Goal: Task Accomplishment & Management: Manage account settings

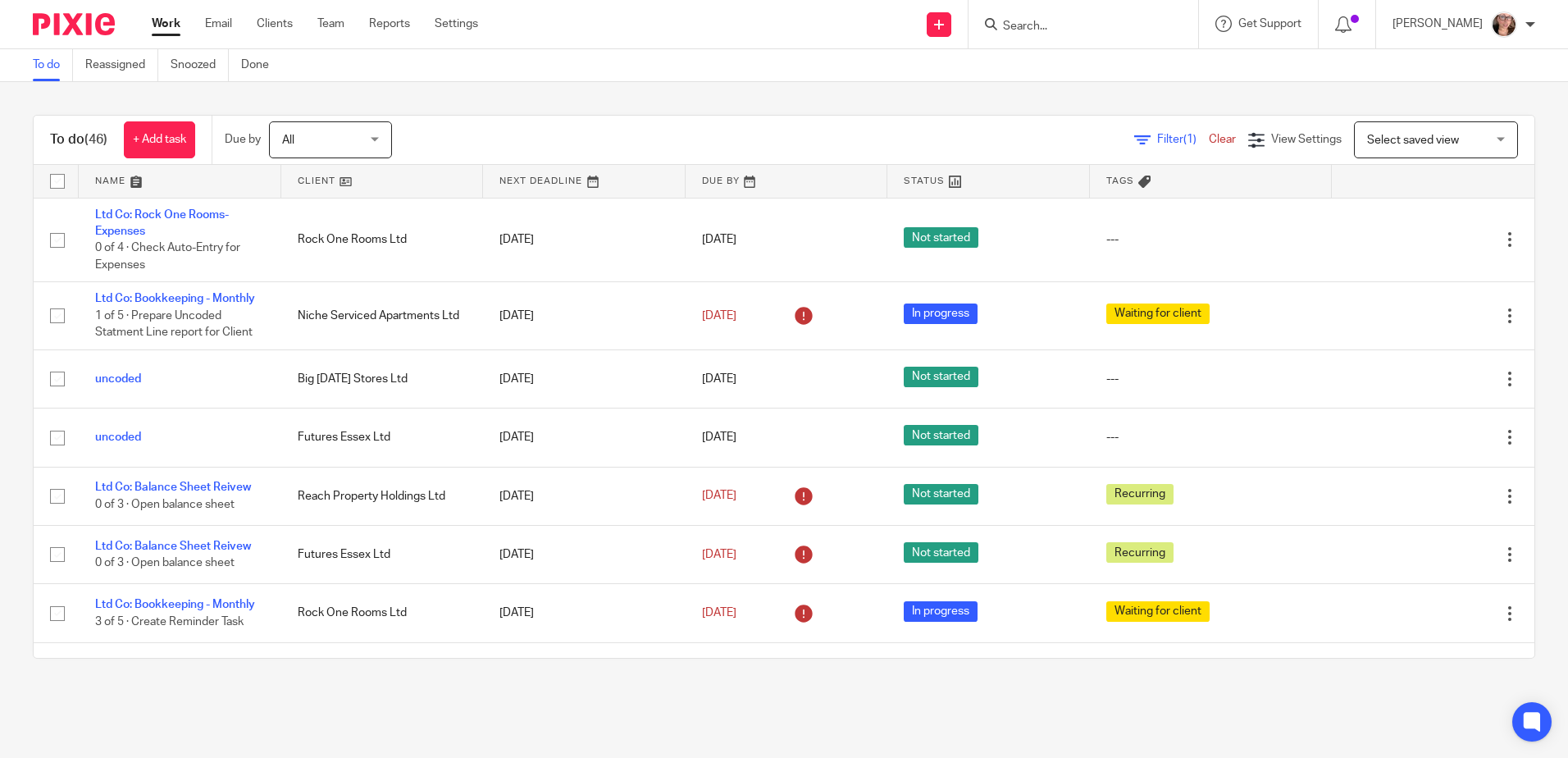
scroll to position [1066, 0]
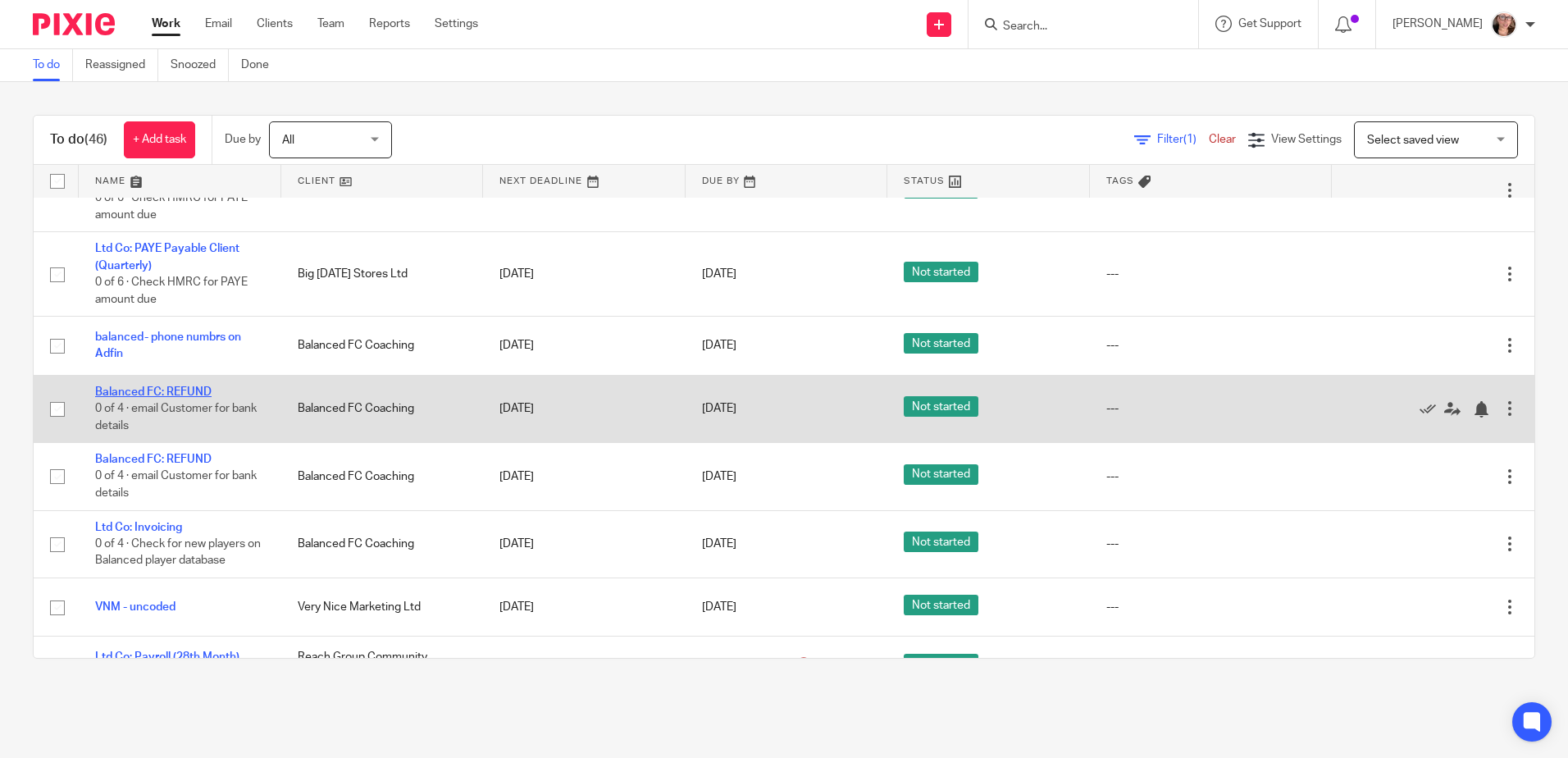
click at [119, 386] on link "Balanced FC: REFUND" at bounding box center [153, 392] width 116 height 11
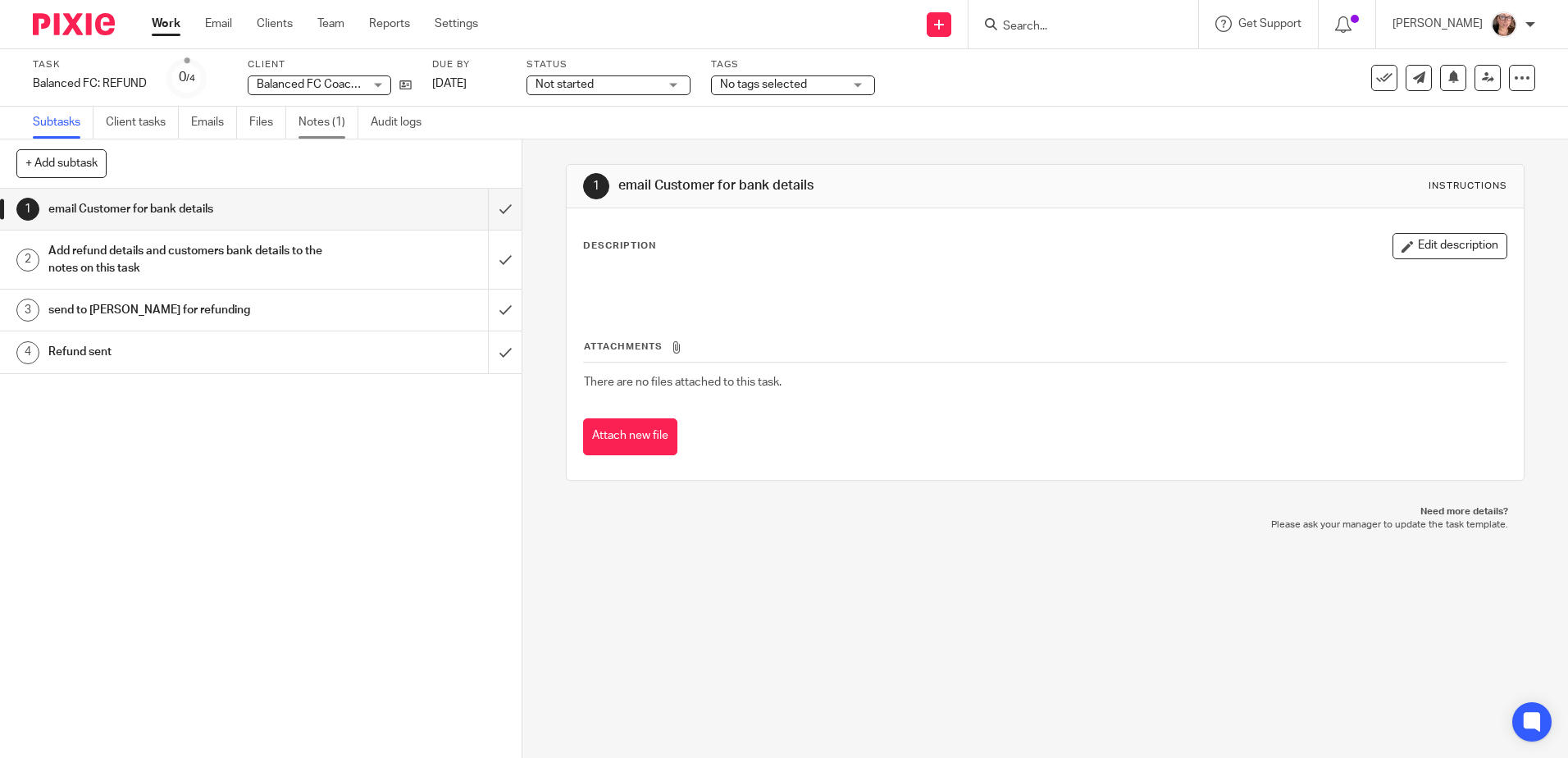
click at [324, 119] on link "Notes (1)" at bounding box center [328, 122] width 60 height 32
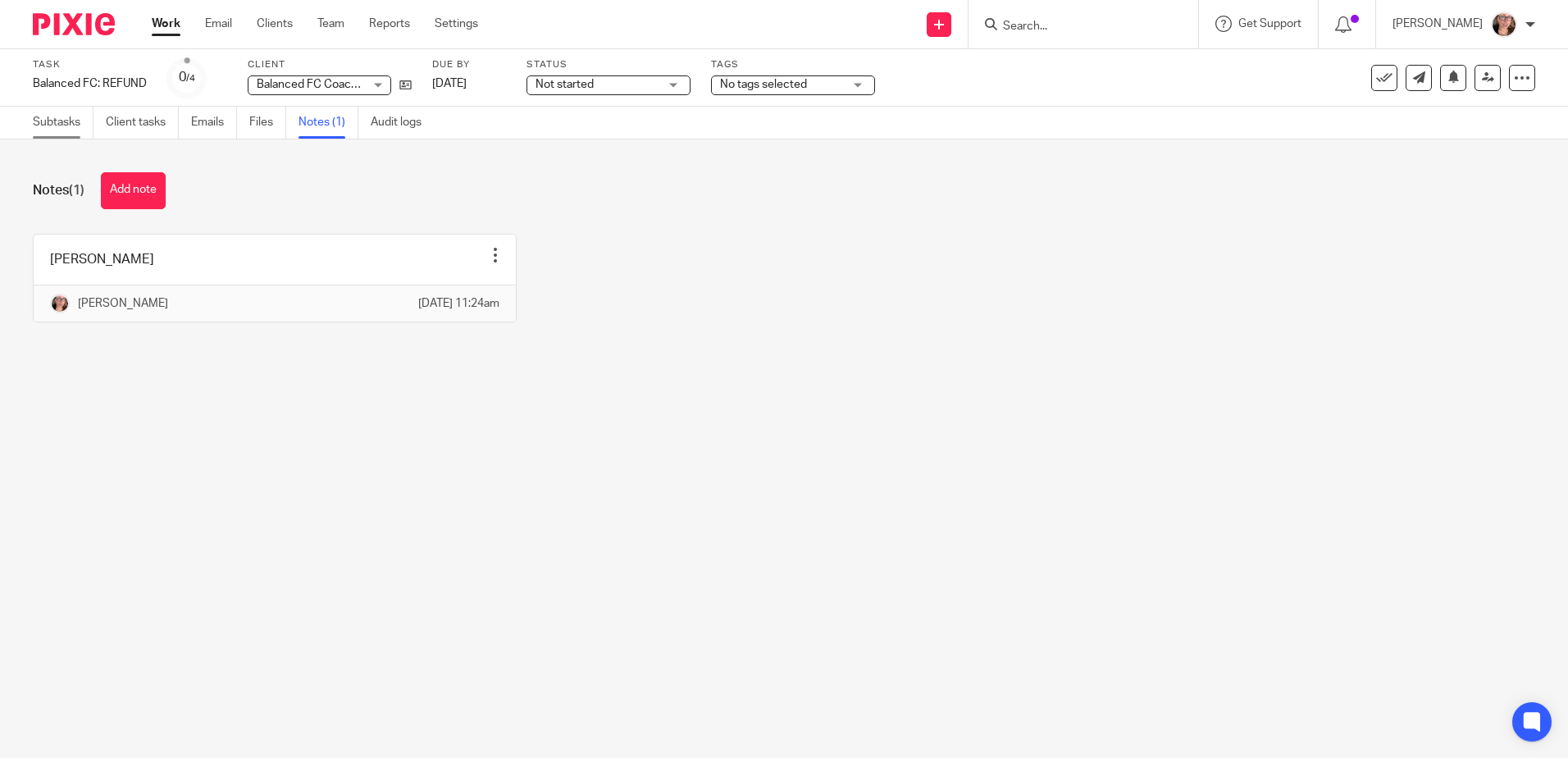
click at [58, 121] on link "Subtasks" at bounding box center [63, 122] width 61 height 32
click at [65, 127] on link "Subtasks" at bounding box center [63, 122] width 61 height 32
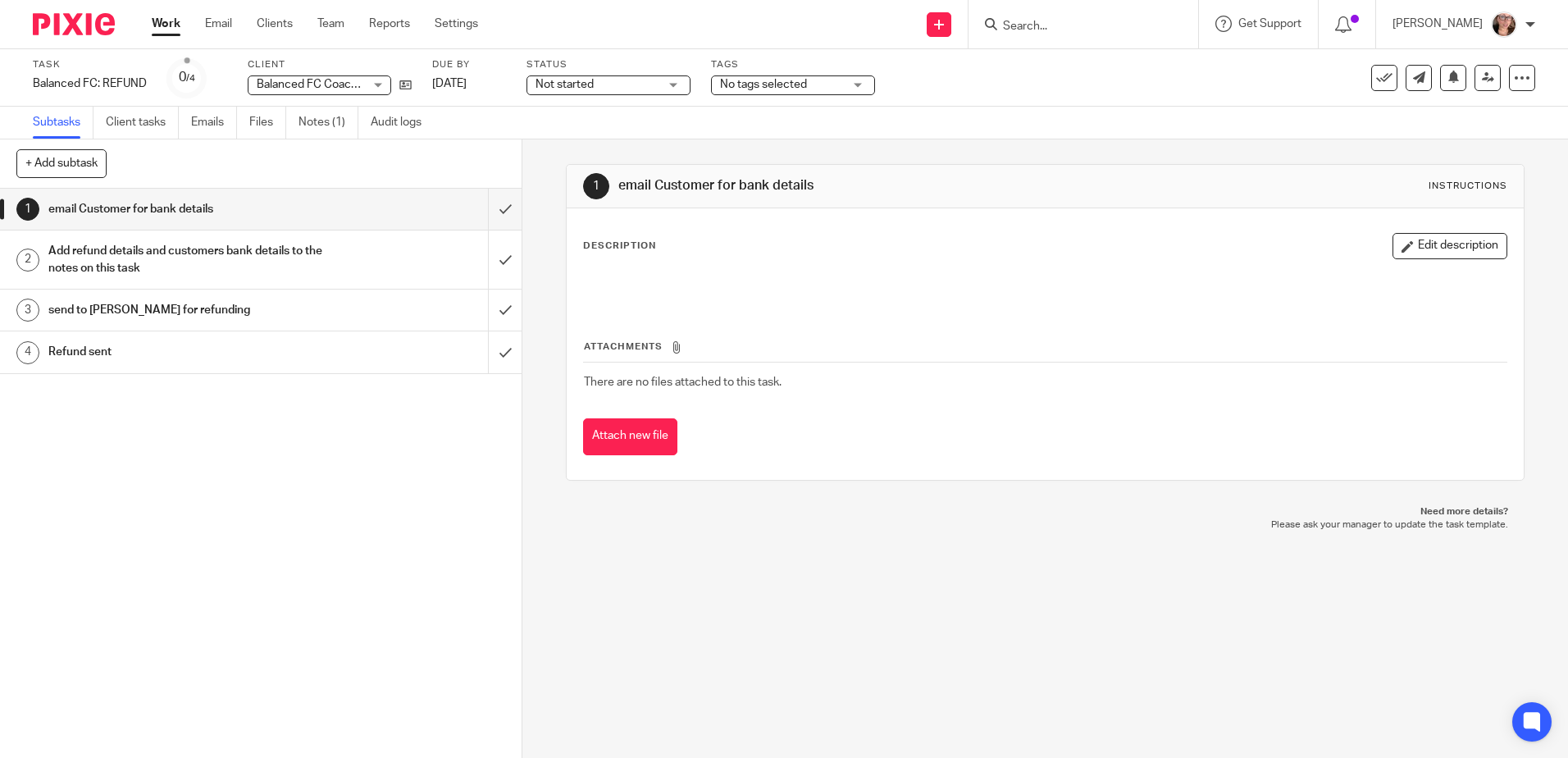
click at [641, 91] on span "Not started" at bounding box center [597, 85] width 123 height 17
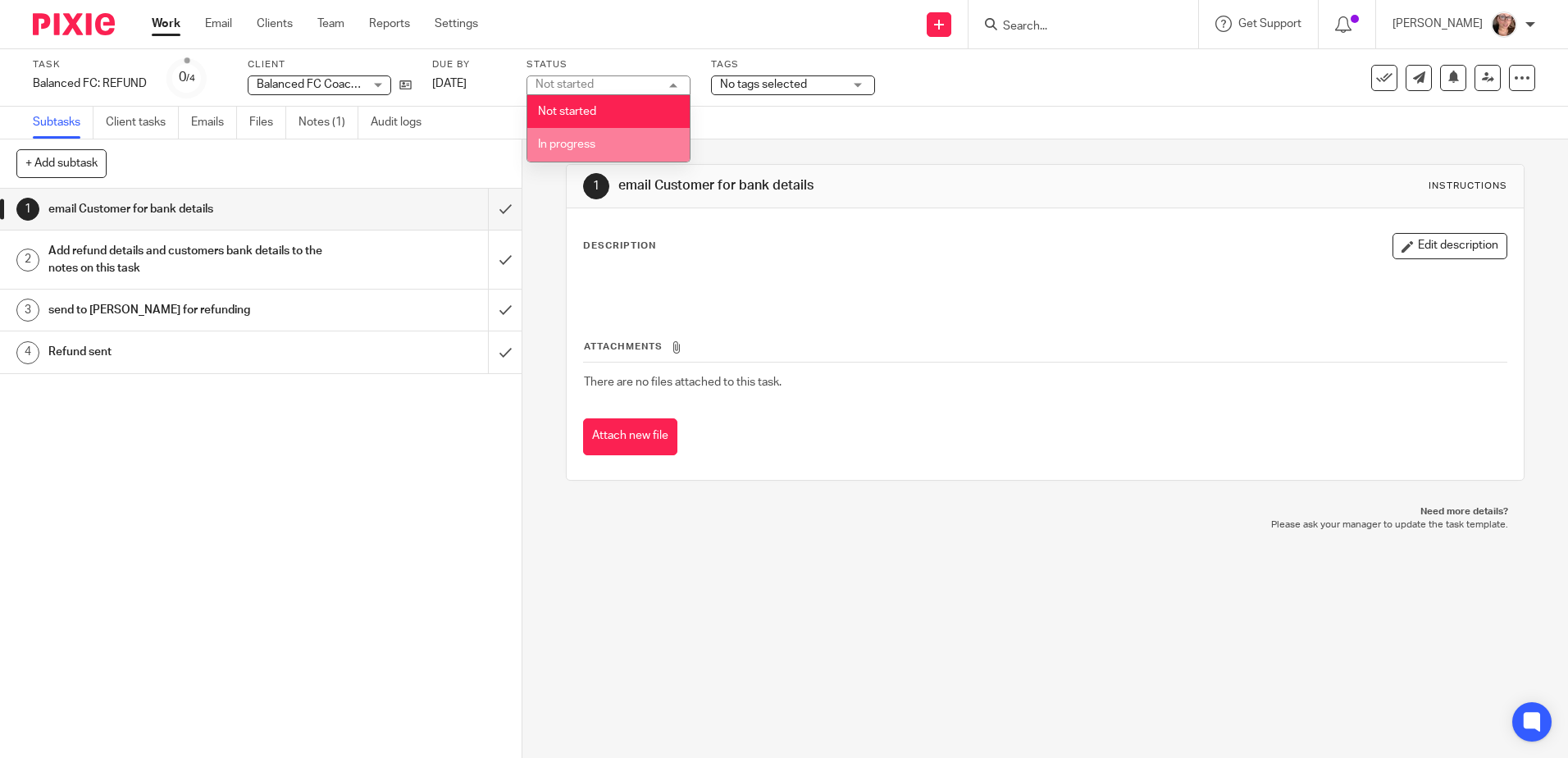
click at [624, 133] on li "In progress" at bounding box center [608, 145] width 162 height 34
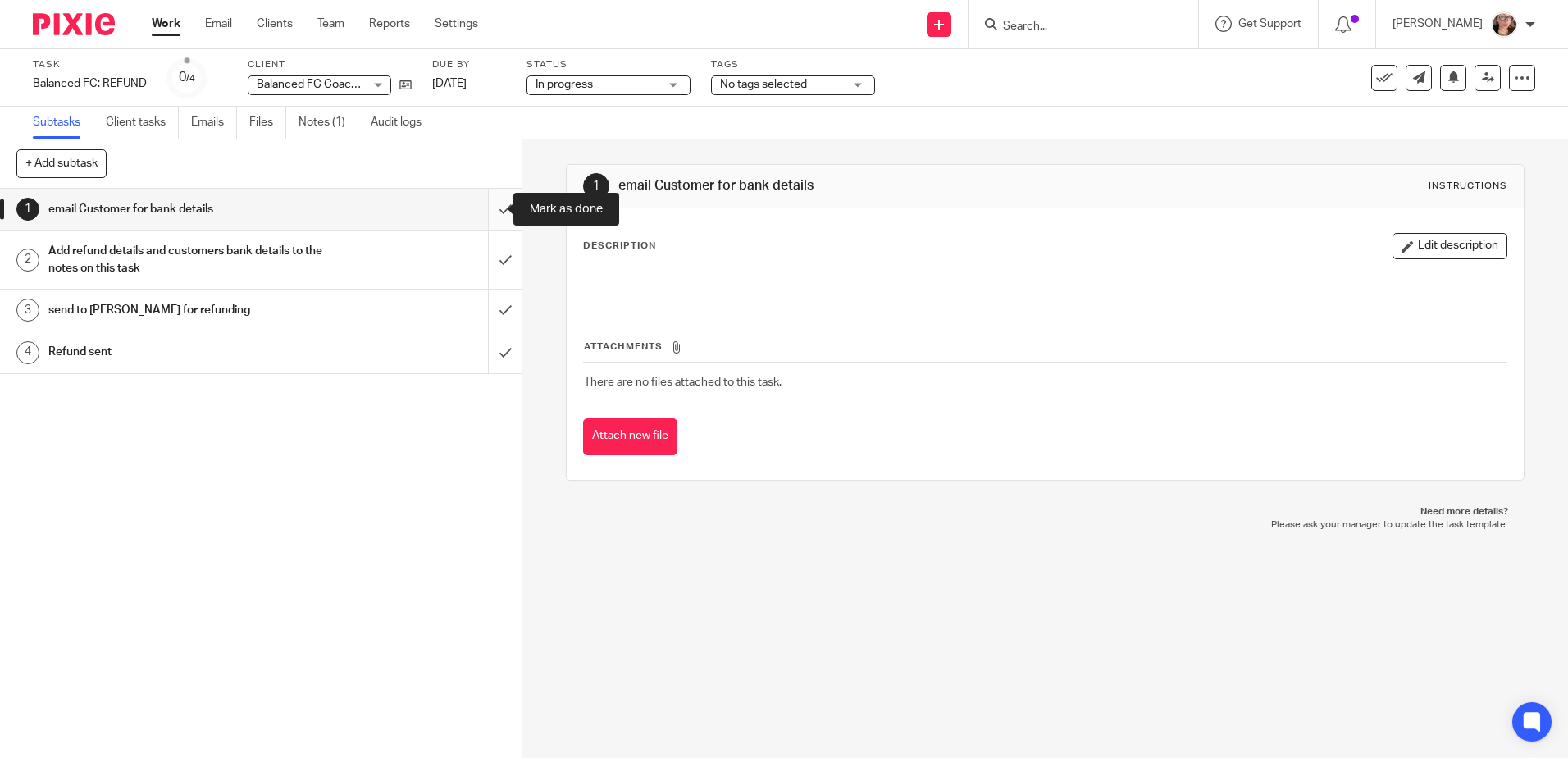
click at [489, 212] on input "submit" at bounding box center [261, 209] width 522 height 41
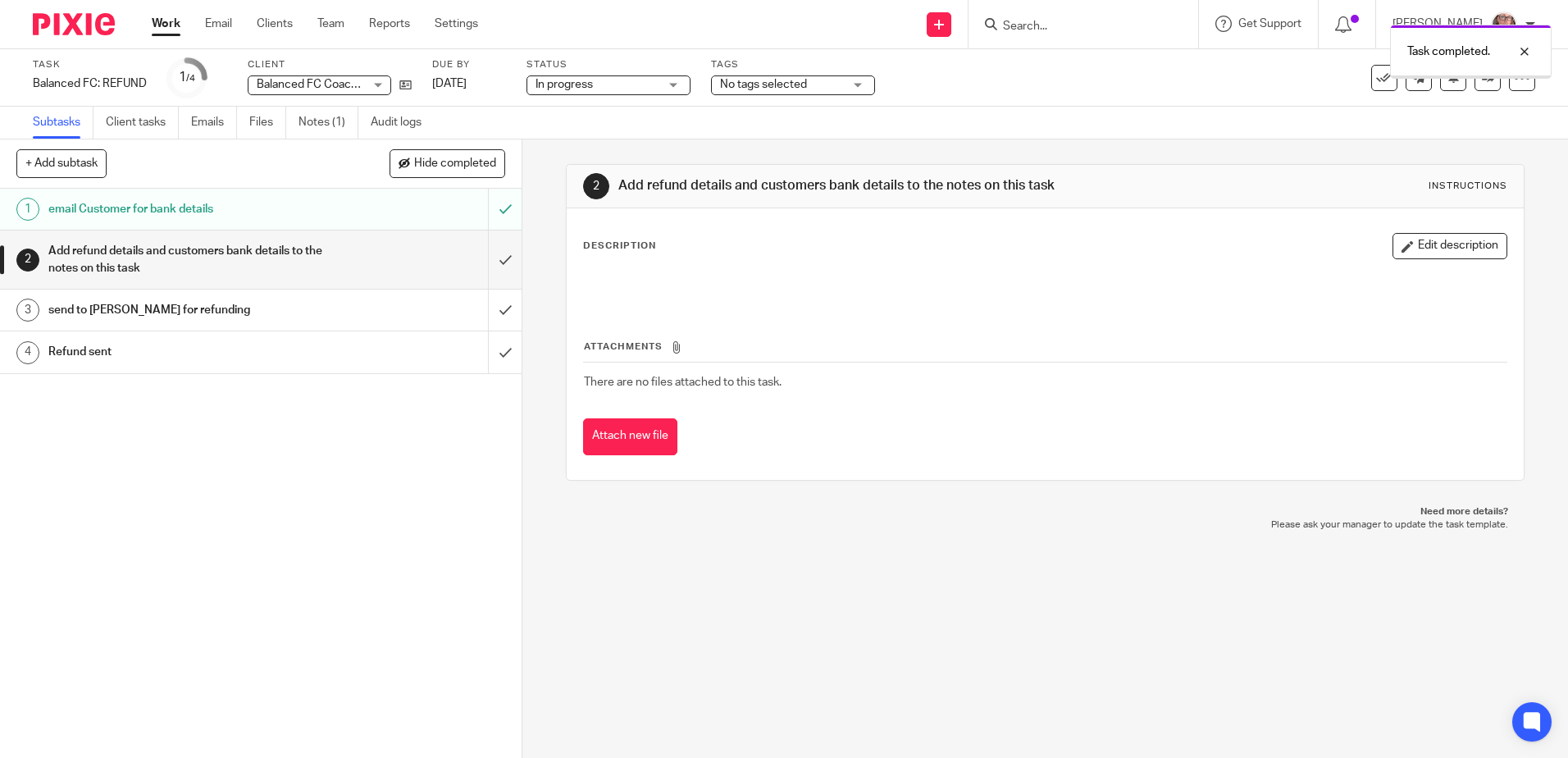
click at [810, 83] on span "No tags selected" at bounding box center [781, 85] width 123 height 17
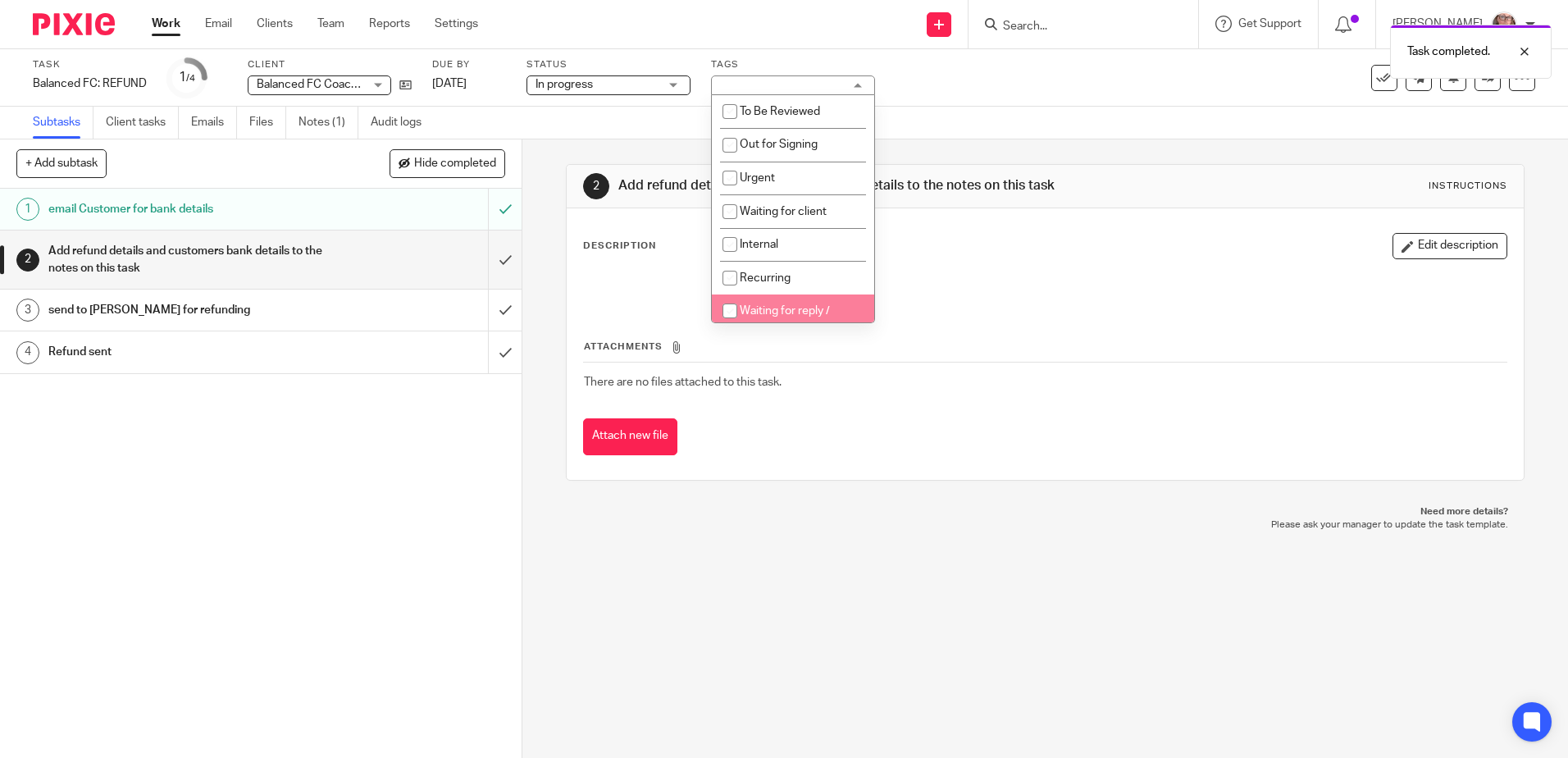
click at [729, 305] on input "checkbox" at bounding box center [730, 311] width 31 height 31
checkbox input "true"
click at [643, 159] on div "2 Add refund details and customers bank details to the notes on this task Instr…" at bounding box center [1045, 322] width 958 height 366
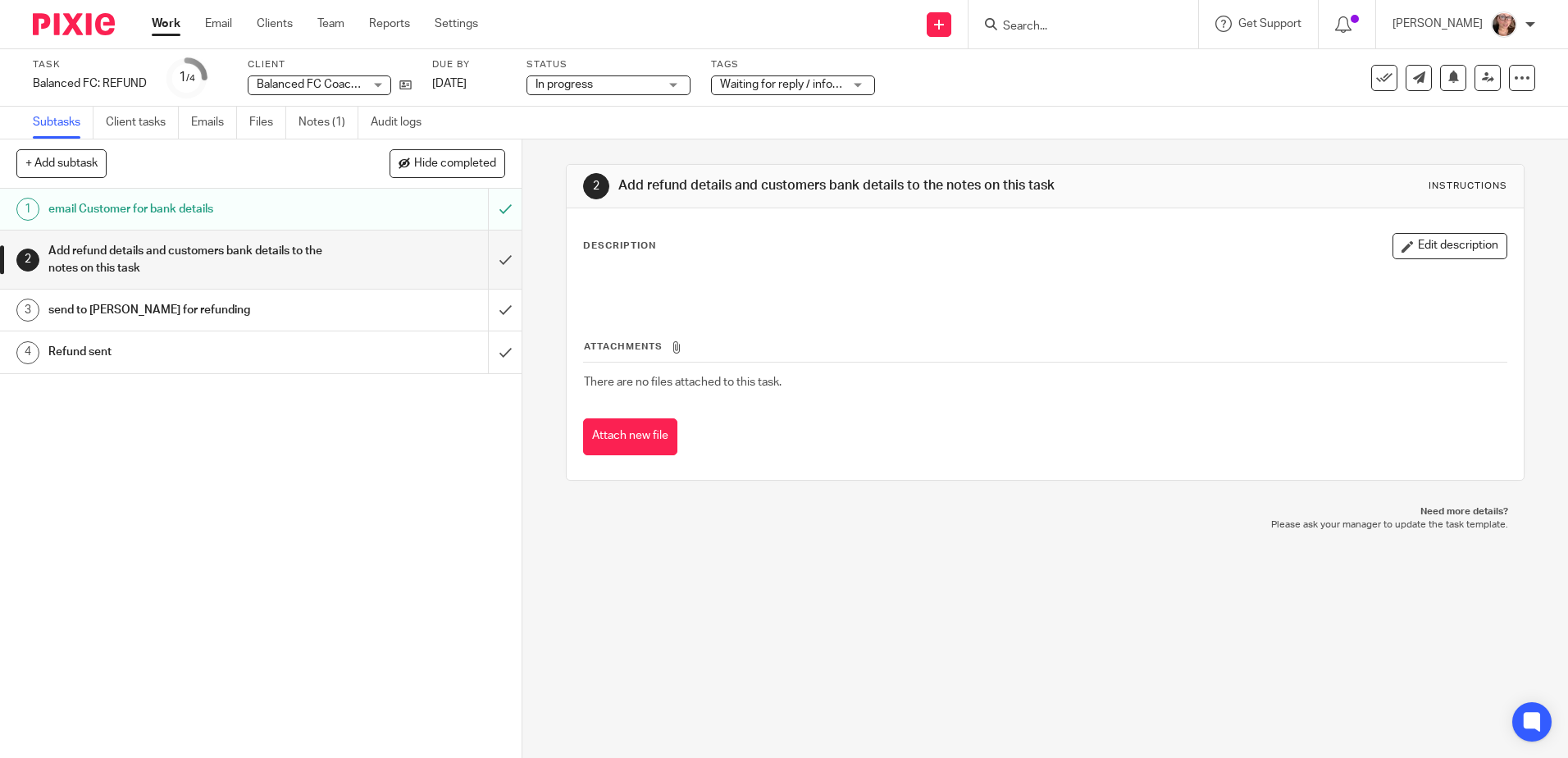
click at [167, 27] on link "Work" at bounding box center [165, 23] width 29 height 16
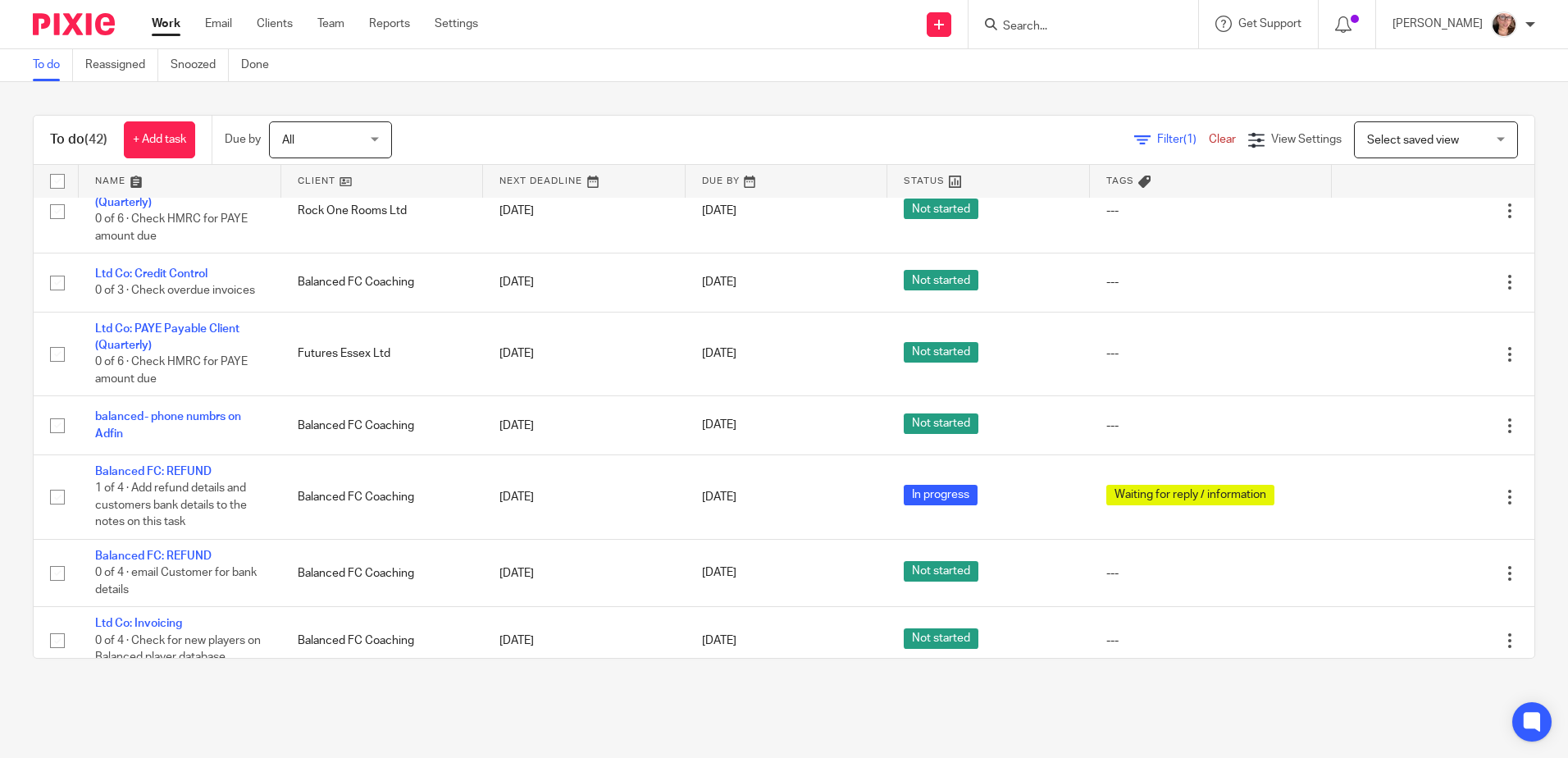
scroll to position [984, 0]
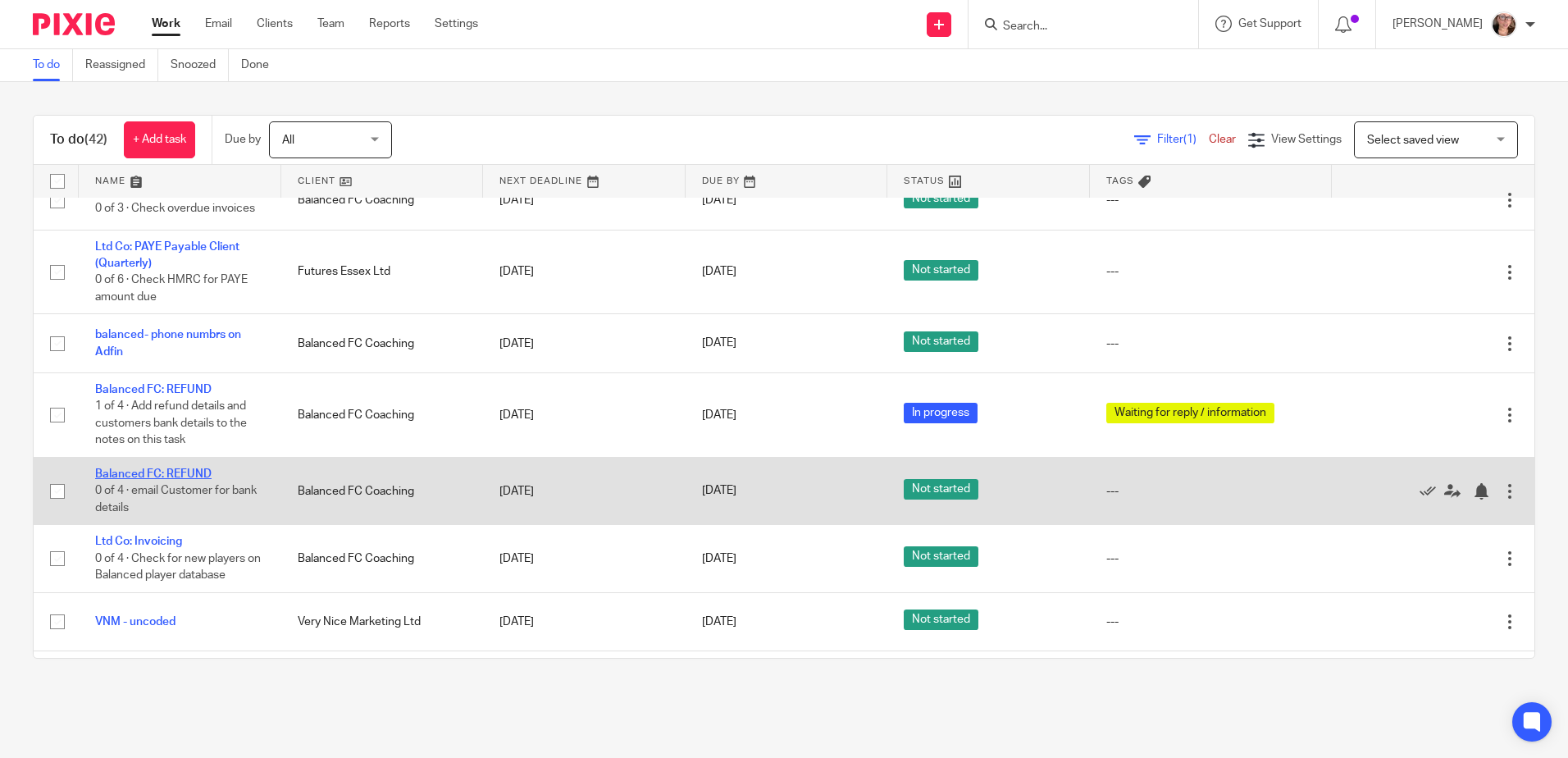
click at [197, 470] on link "Balanced FC: REFUND" at bounding box center [153, 474] width 116 height 11
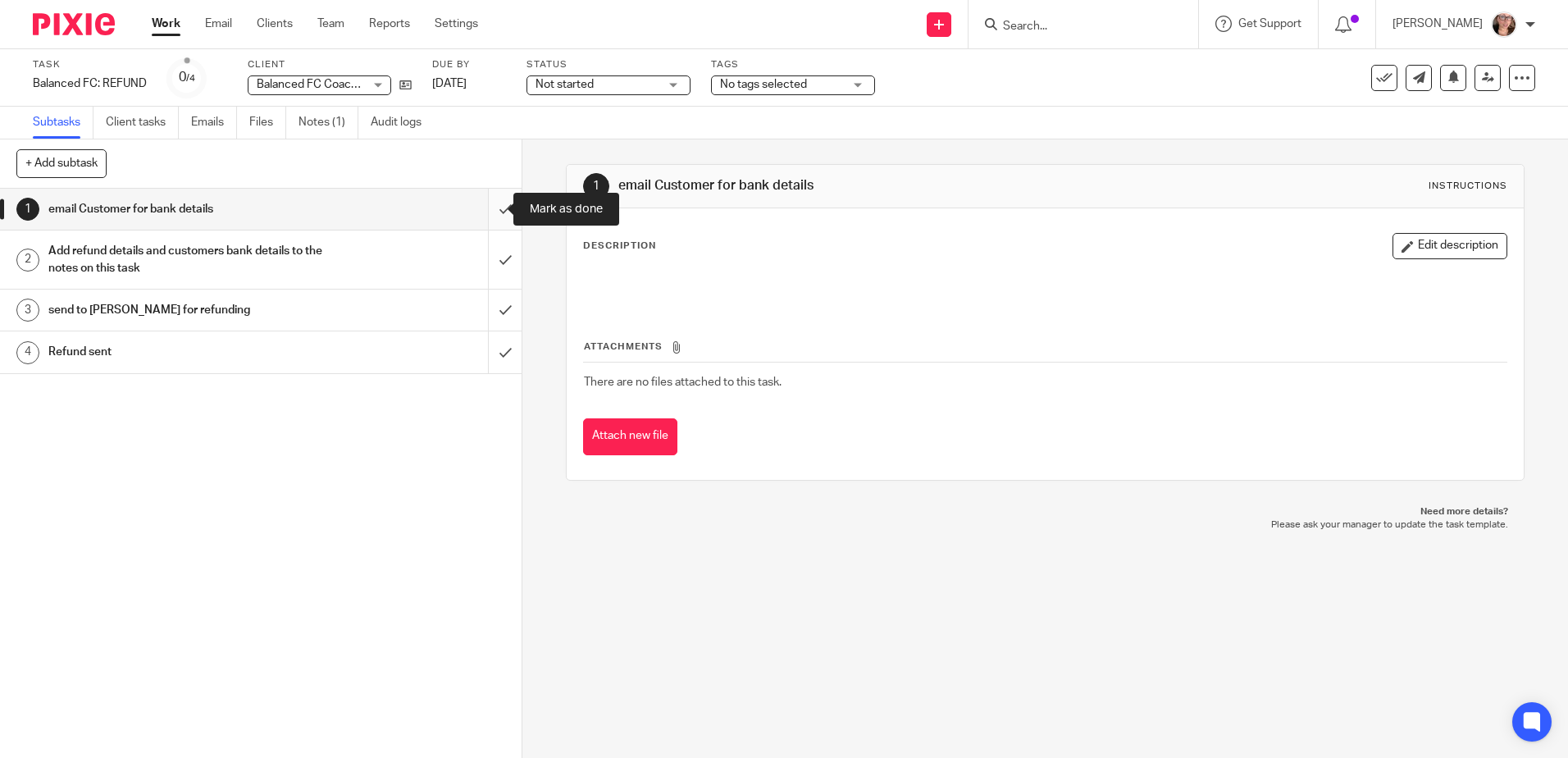
click at [485, 208] on input "submit" at bounding box center [261, 209] width 522 height 41
click at [655, 85] on span "Not started" at bounding box center [597, 85] width 123 height 17
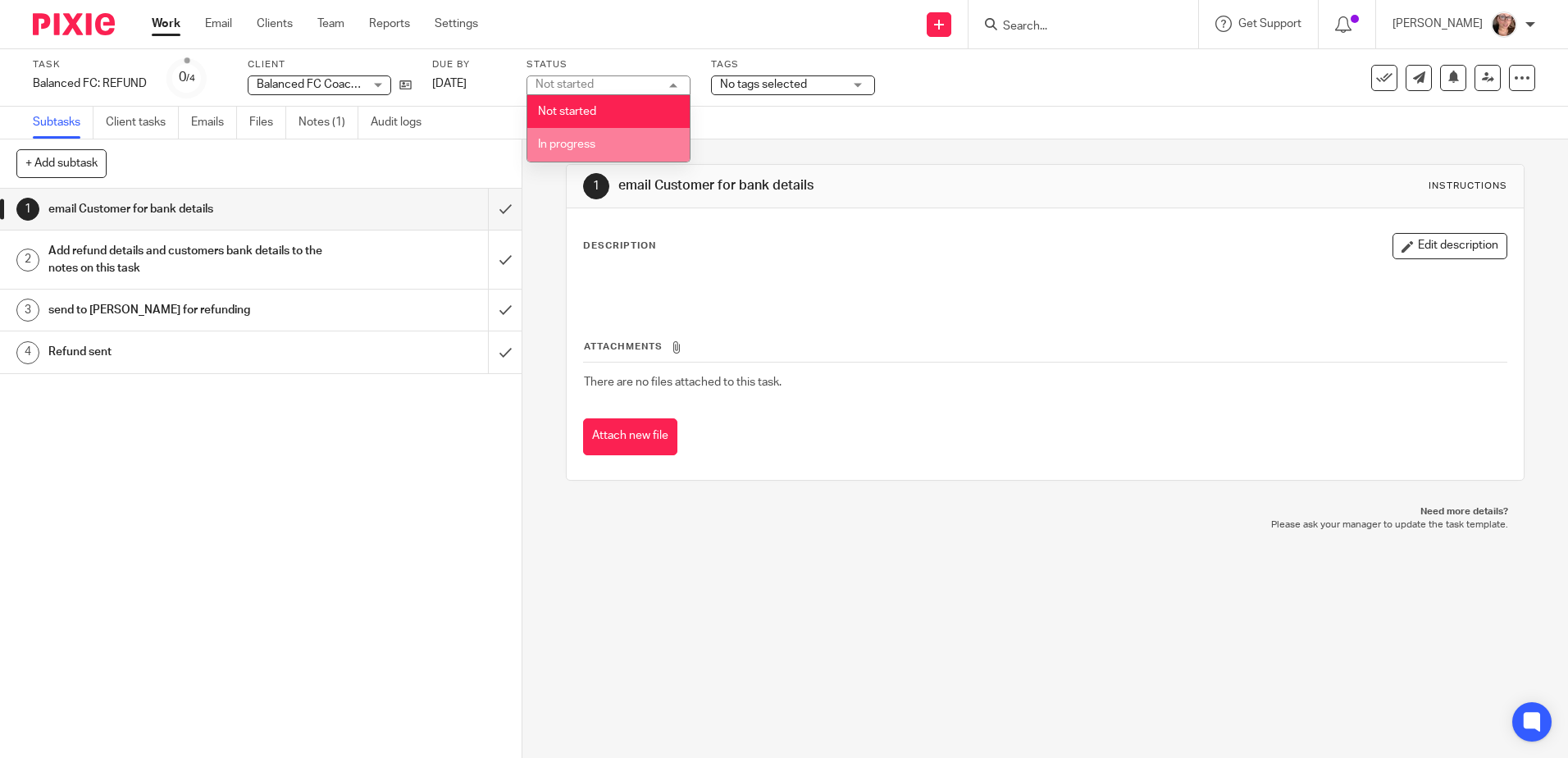
click at [620, 145] on li "In progress" at bounding box center [608, 145] width 162 height 34
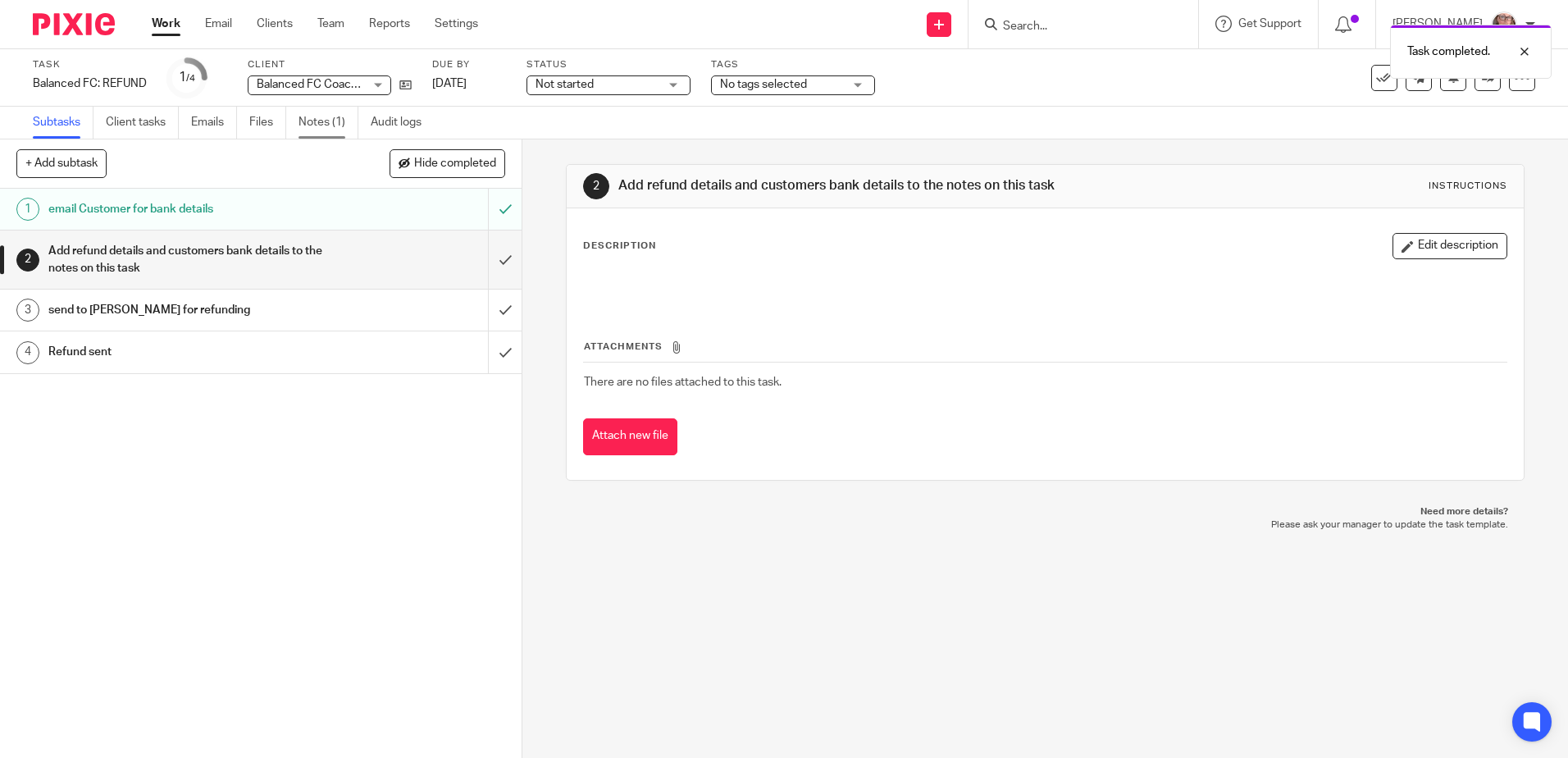
click at [332, 114] on link "Notes (1)" at bounding box center [328, 122] width 60 height 32
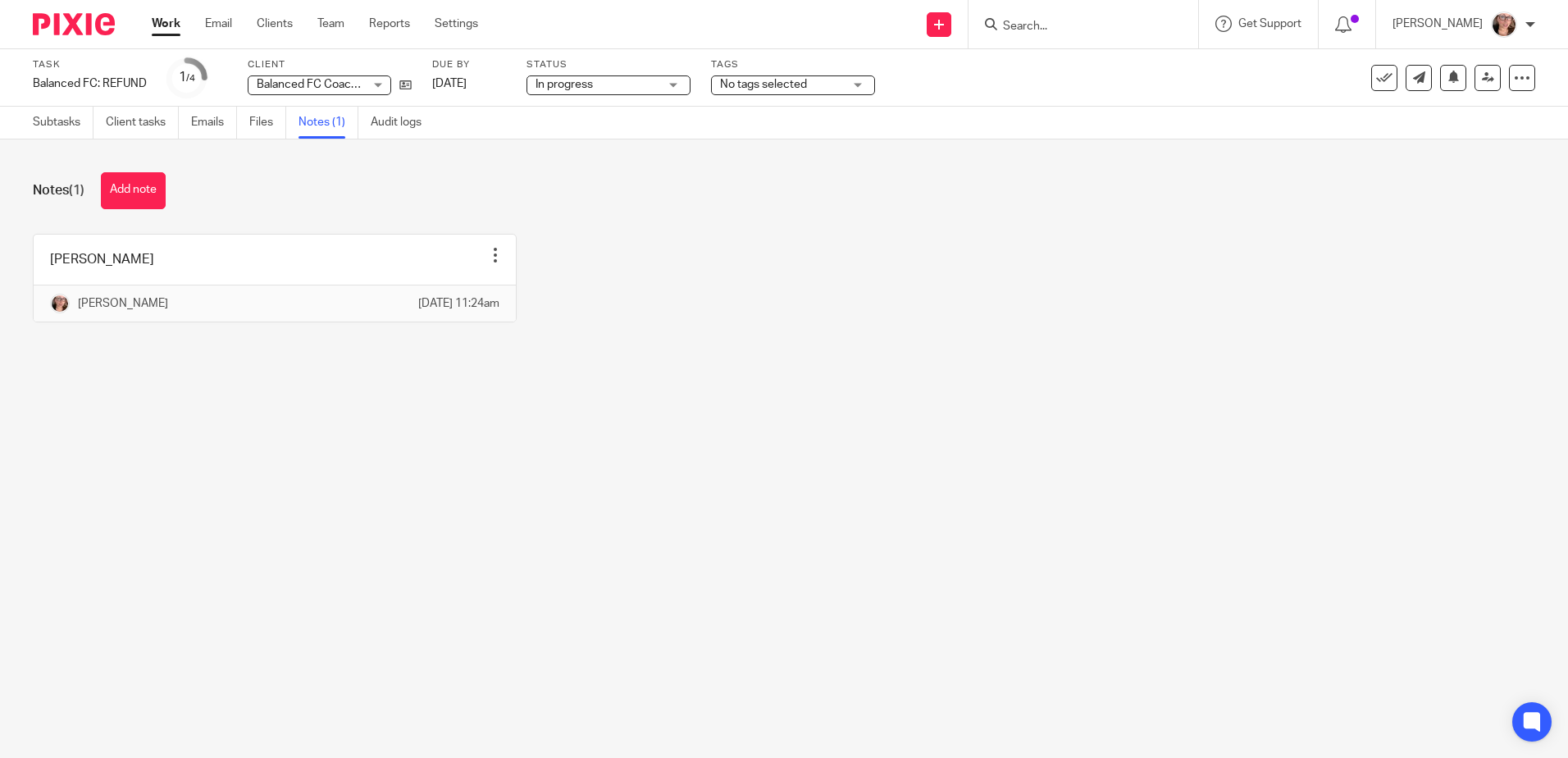
click at [68, 139] on div "Subtasks Client tasks Emails Files Notes (1) Audit logs" at bounding box center [784, 123] width 1568 height 33
click at [61, 125] on link "Subtasks" at bounding box center [63, 122] width 61 height 32
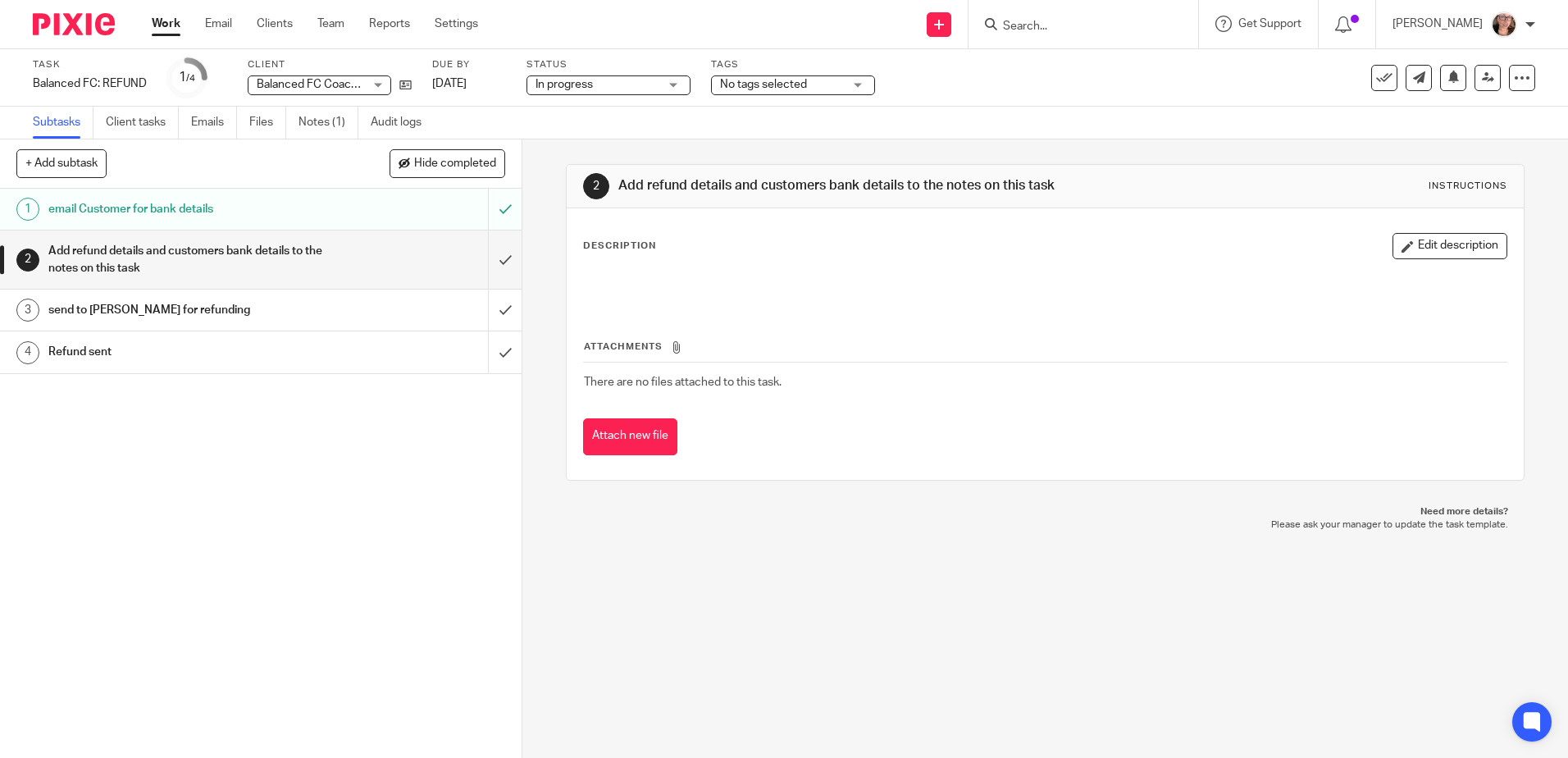
click at [778, 85] on span "No tags selected" at bounding box center [763, 84] width 87 height 11
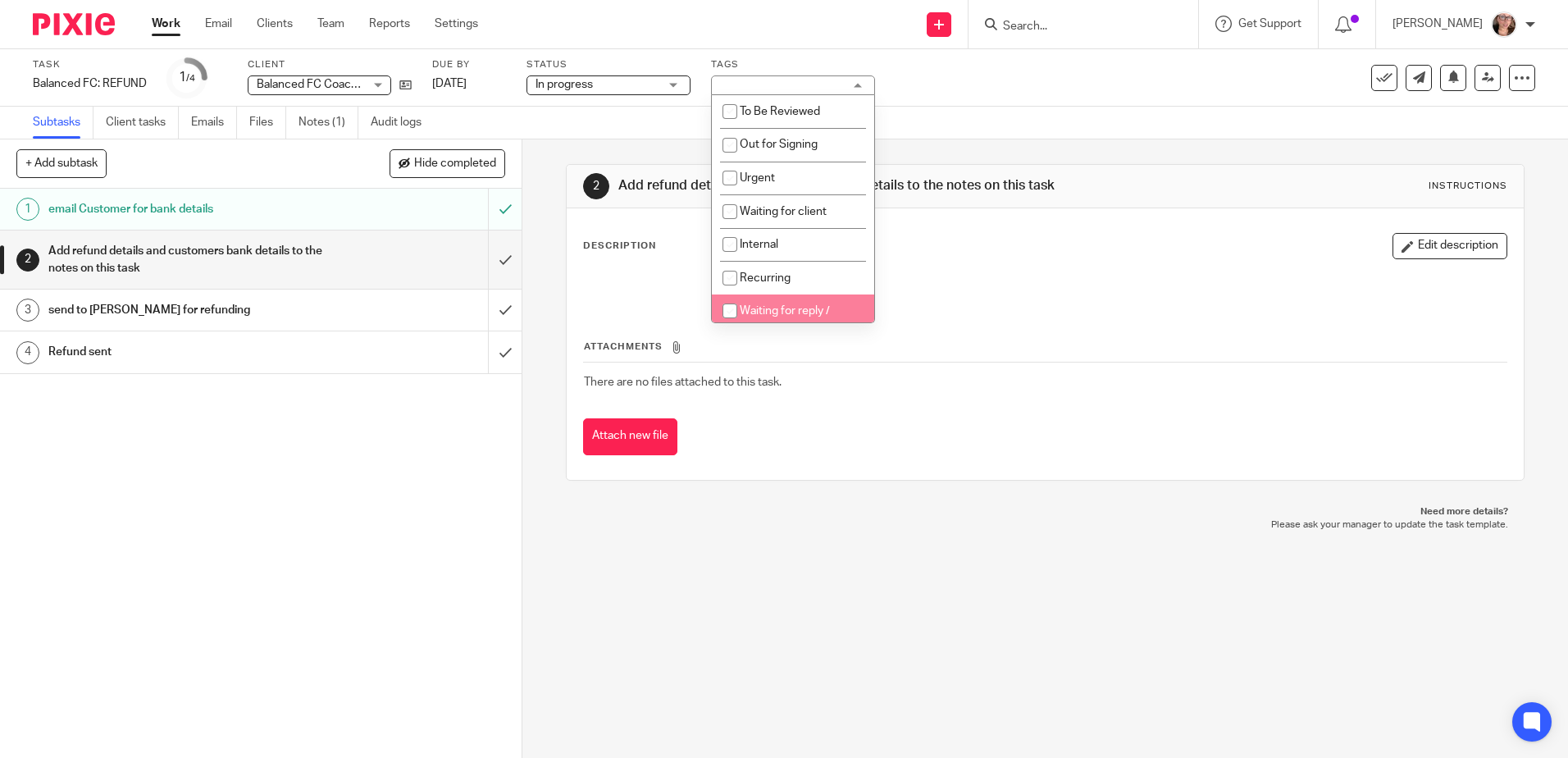
click at [768, 309] on span "Waiting for reply / information" at bounding box center [776, 319] width 107 height 29
checkbox input "true"
click at [659, 119] on div "Subtasks Client tasks Emails Files Notes (1) Audit logs" at bounding box center [784, 123] width 1568 height 33
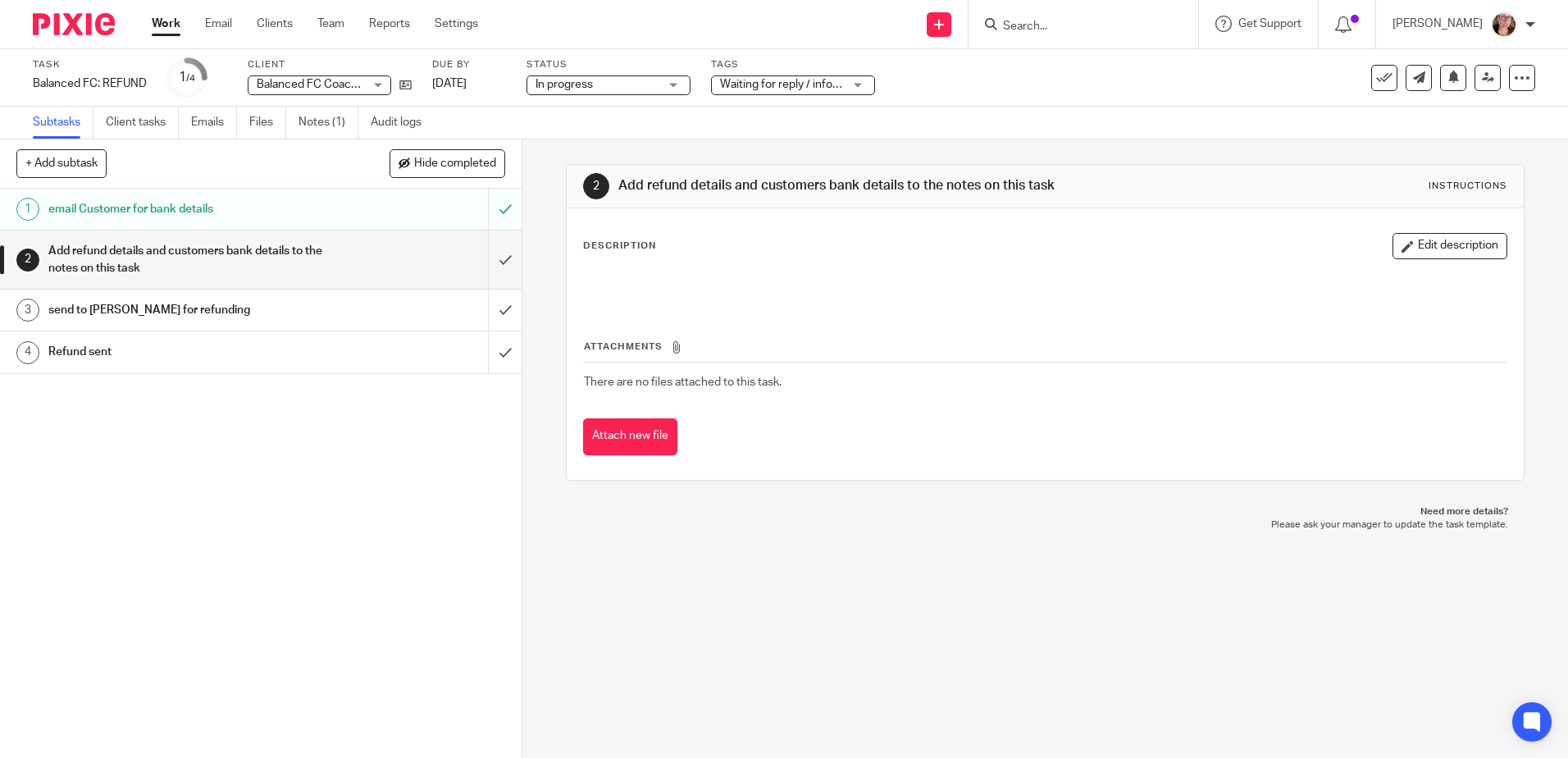
click at [164, 16] on link "Work" at bounding box center [165, 23] width 29 height 16
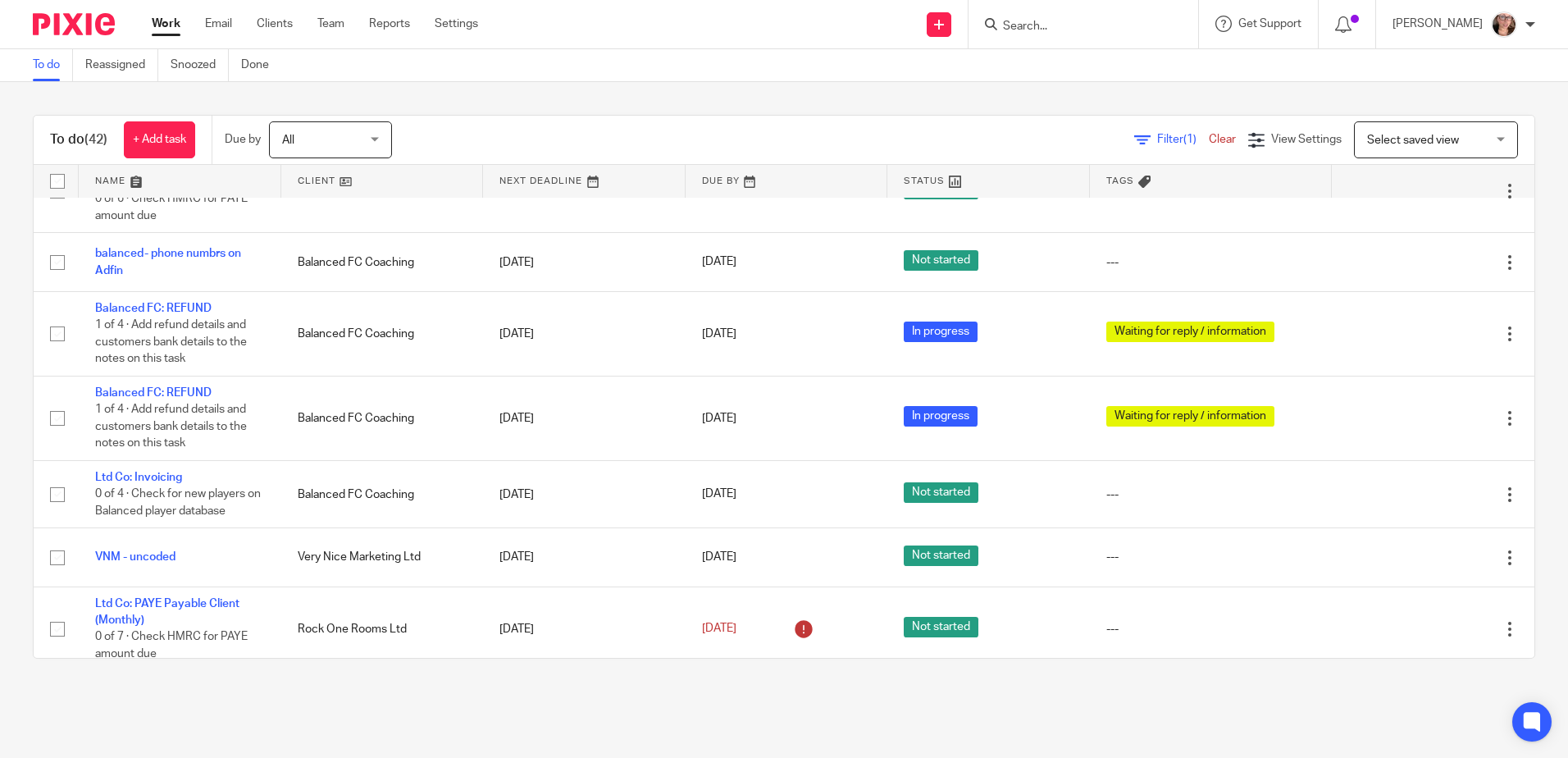
scroll to position [1066, 0]
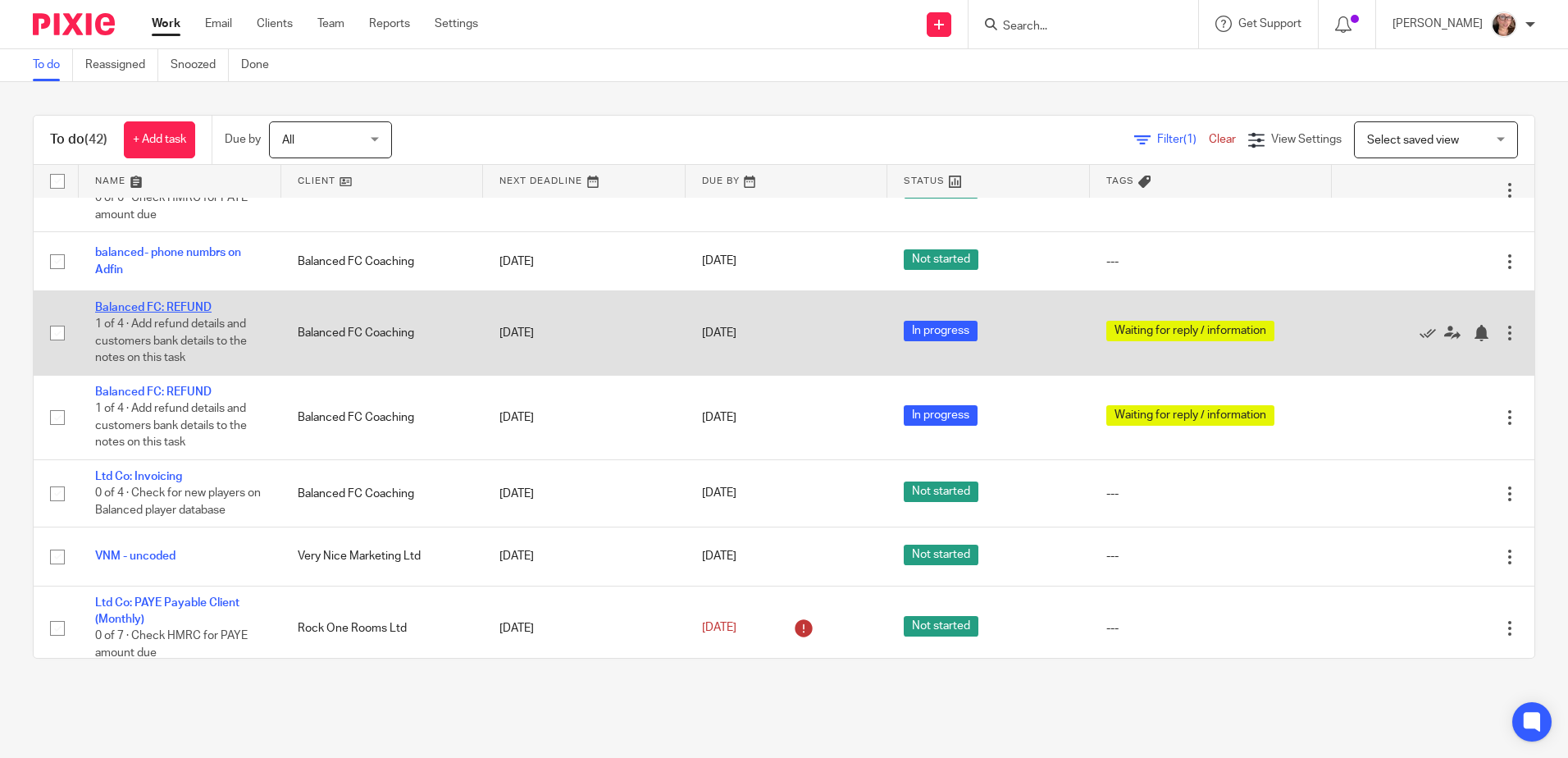
click at [191, 309] on link "Balanced FC: REFUND" at bounding box center [153, 307] width 116 height 11
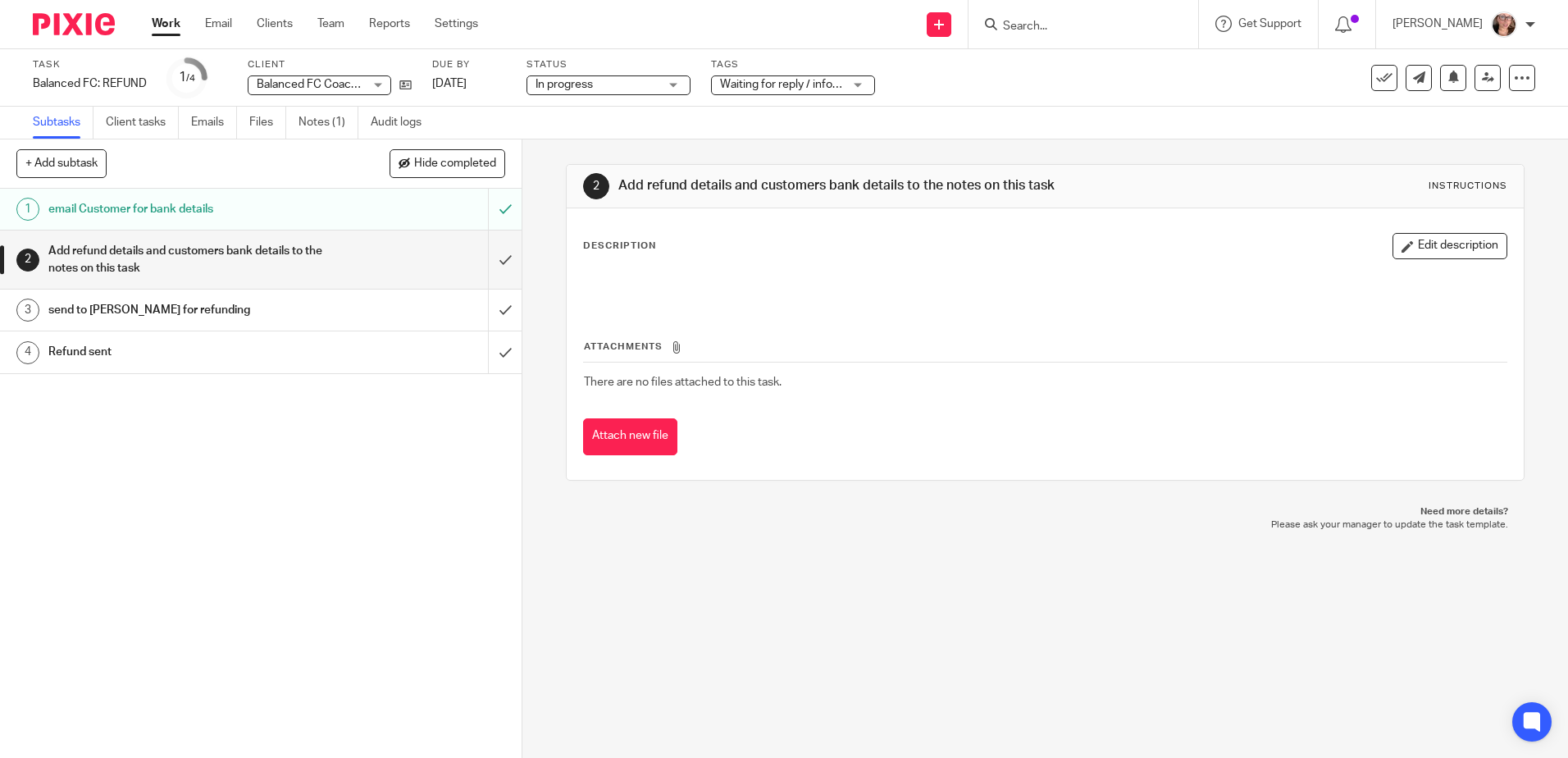
click at [328, 129] on link "Notes (1)" at bounding box center [328, 122] width 60 height 32
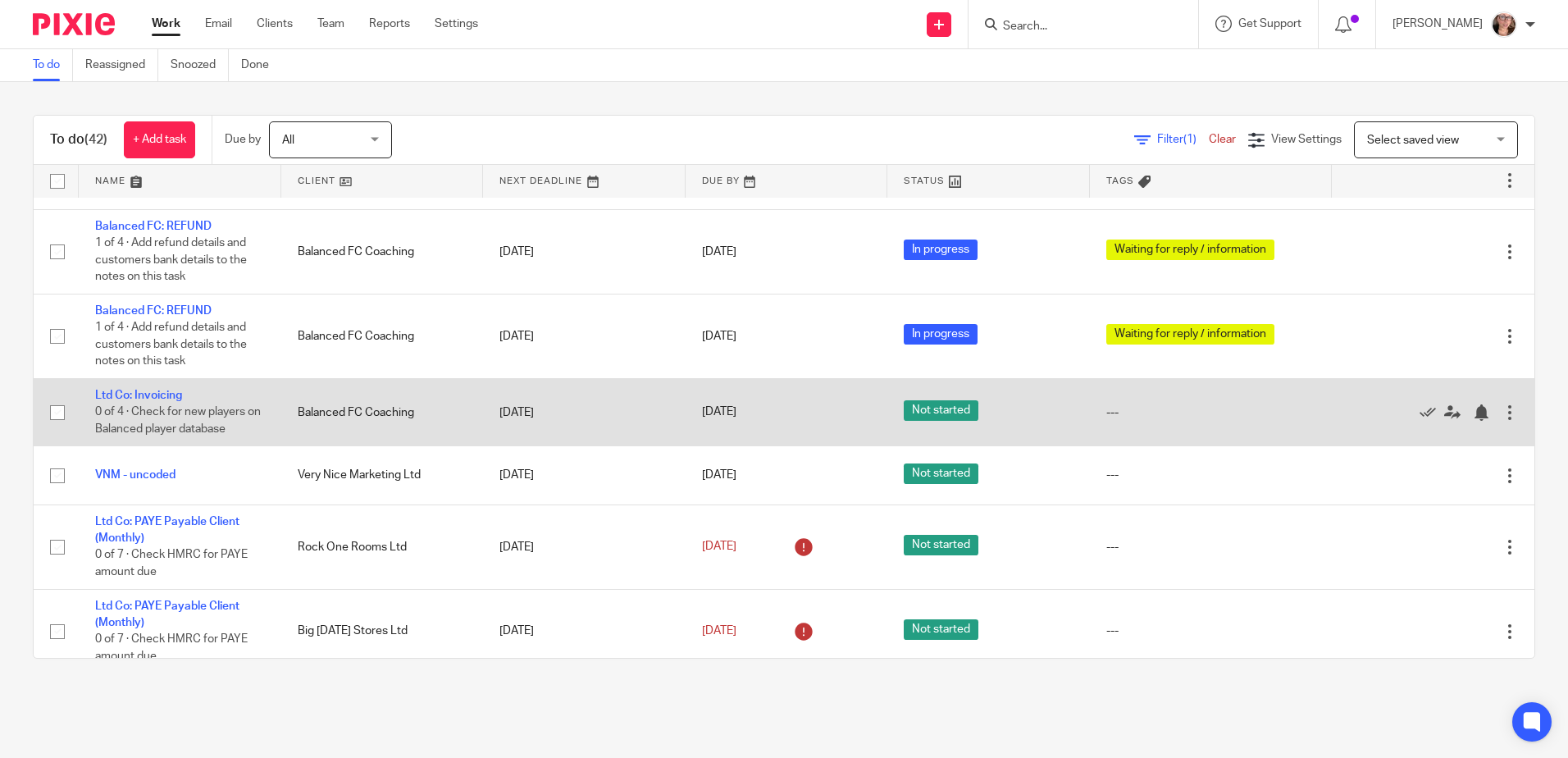
scroll to position [1149, 0]
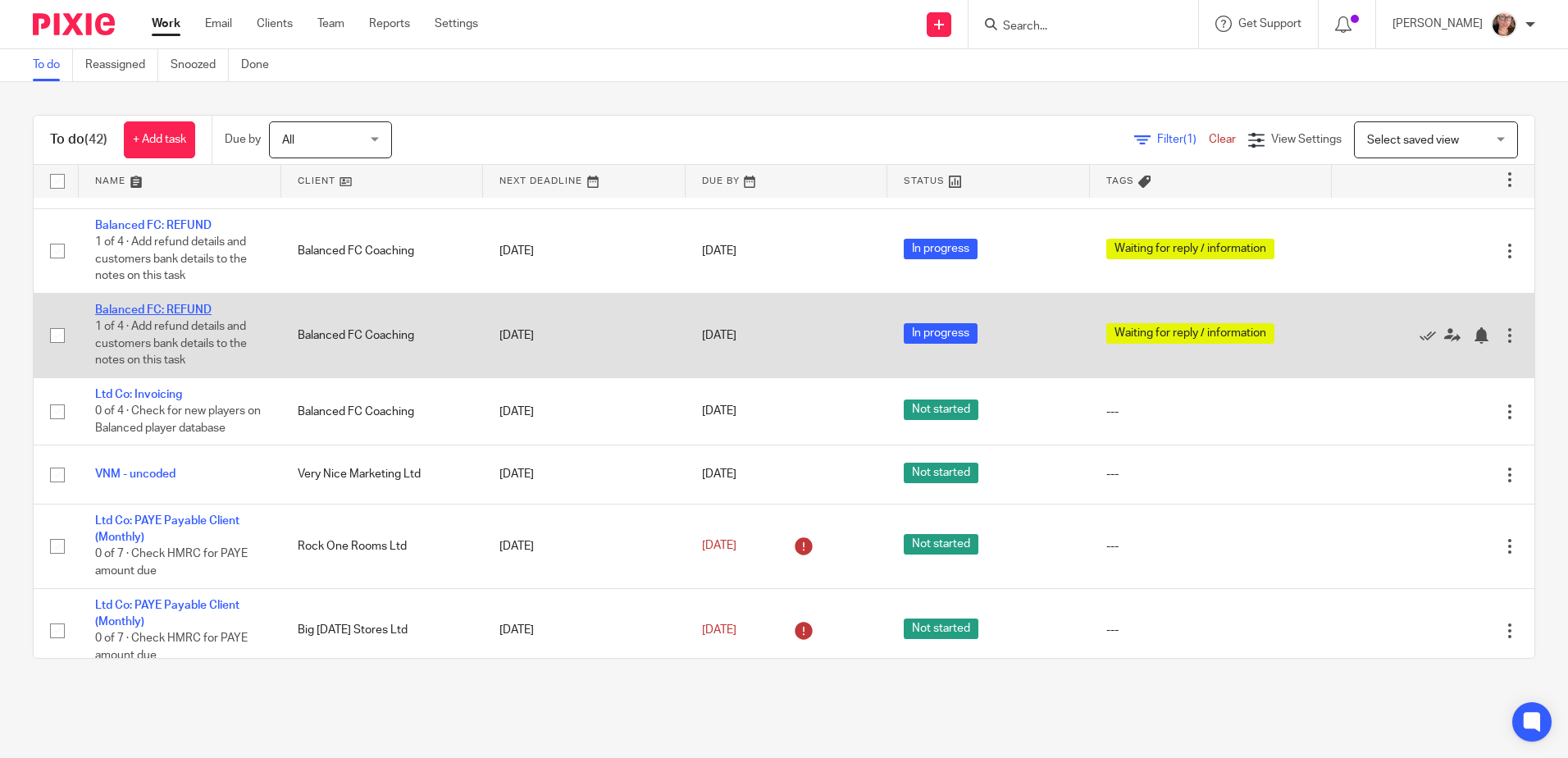
click at [193, 314] on link "Balanced FC: REFUND" at bounding box center [153, 309] width 116 height 11
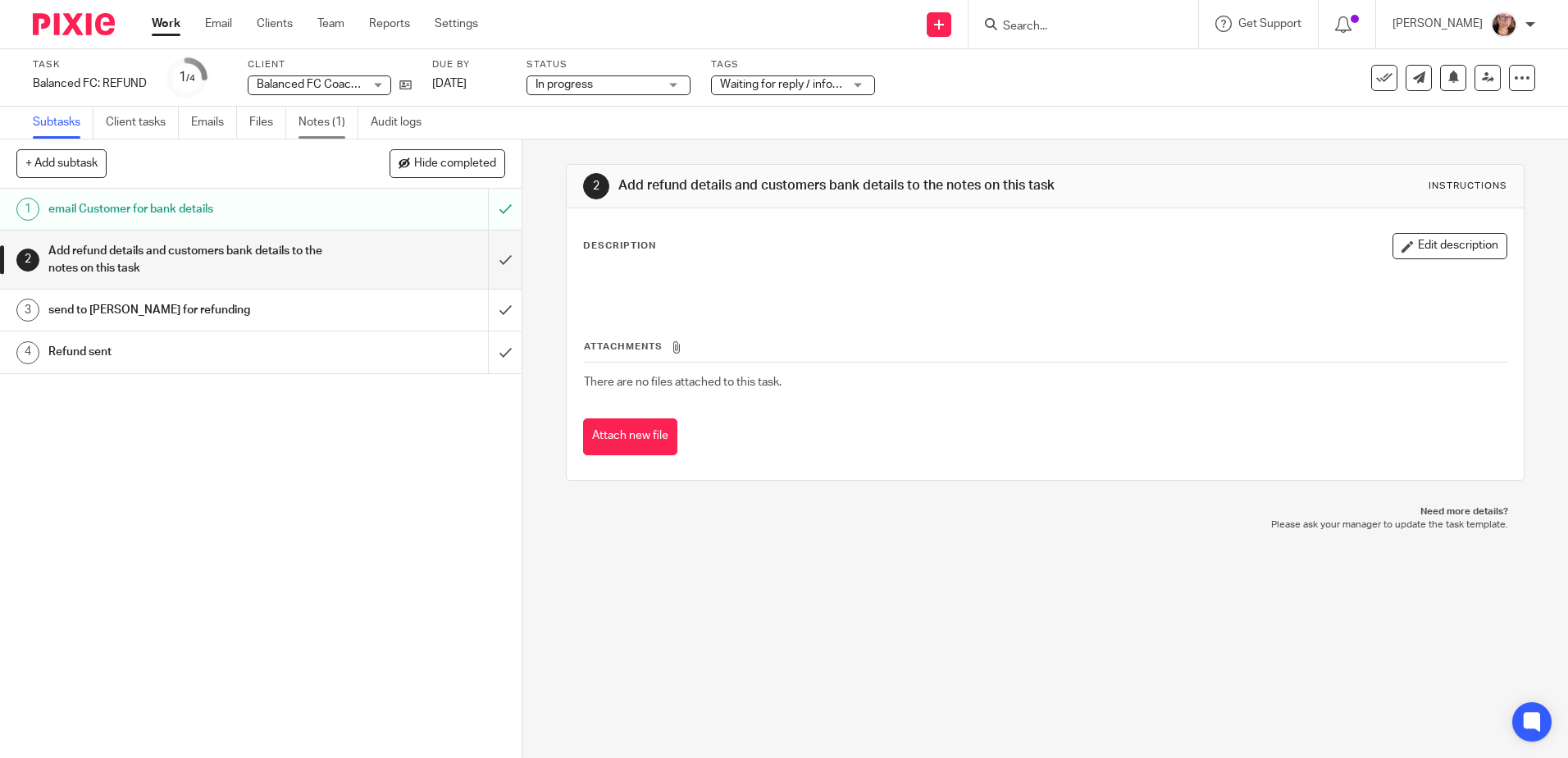
click at [324, 116] on link "Notes (1)" at bounding box center [328, 122] width 60 height 32
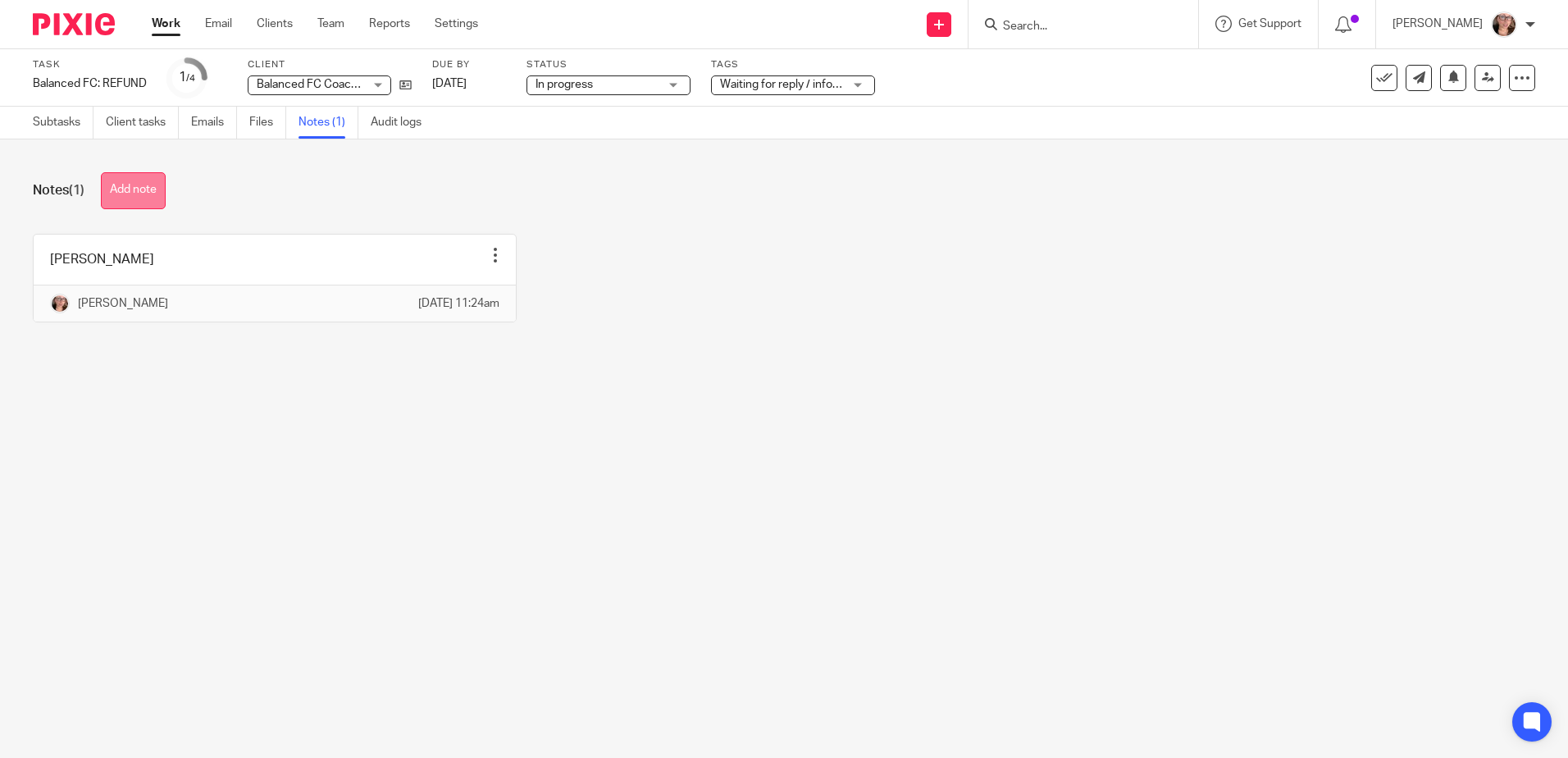
click at [135, 194] on button "Add note" at bounding box center [133, 191] width 65 height 37
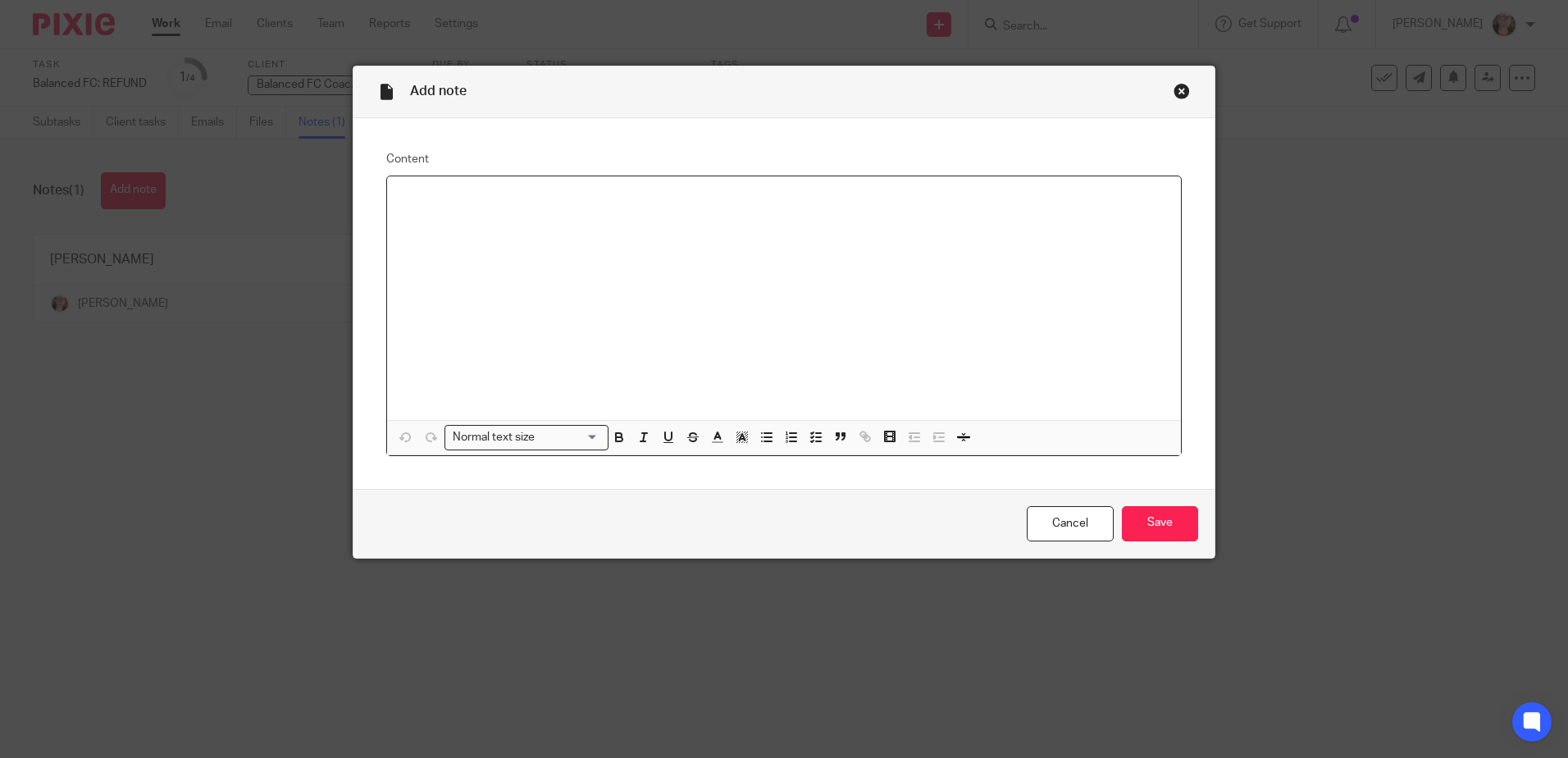
drag, startPoint x: 413, startPoint y: 204, endPoint x: 425, endPoint y: 211, distance: 13.9
paste div
click at [560, 358] on div "Matthew Farrell Santander 09 01 26 18663791 £101 Academy refund for October as …" at bounding box center [784, 298] width 794 height 243
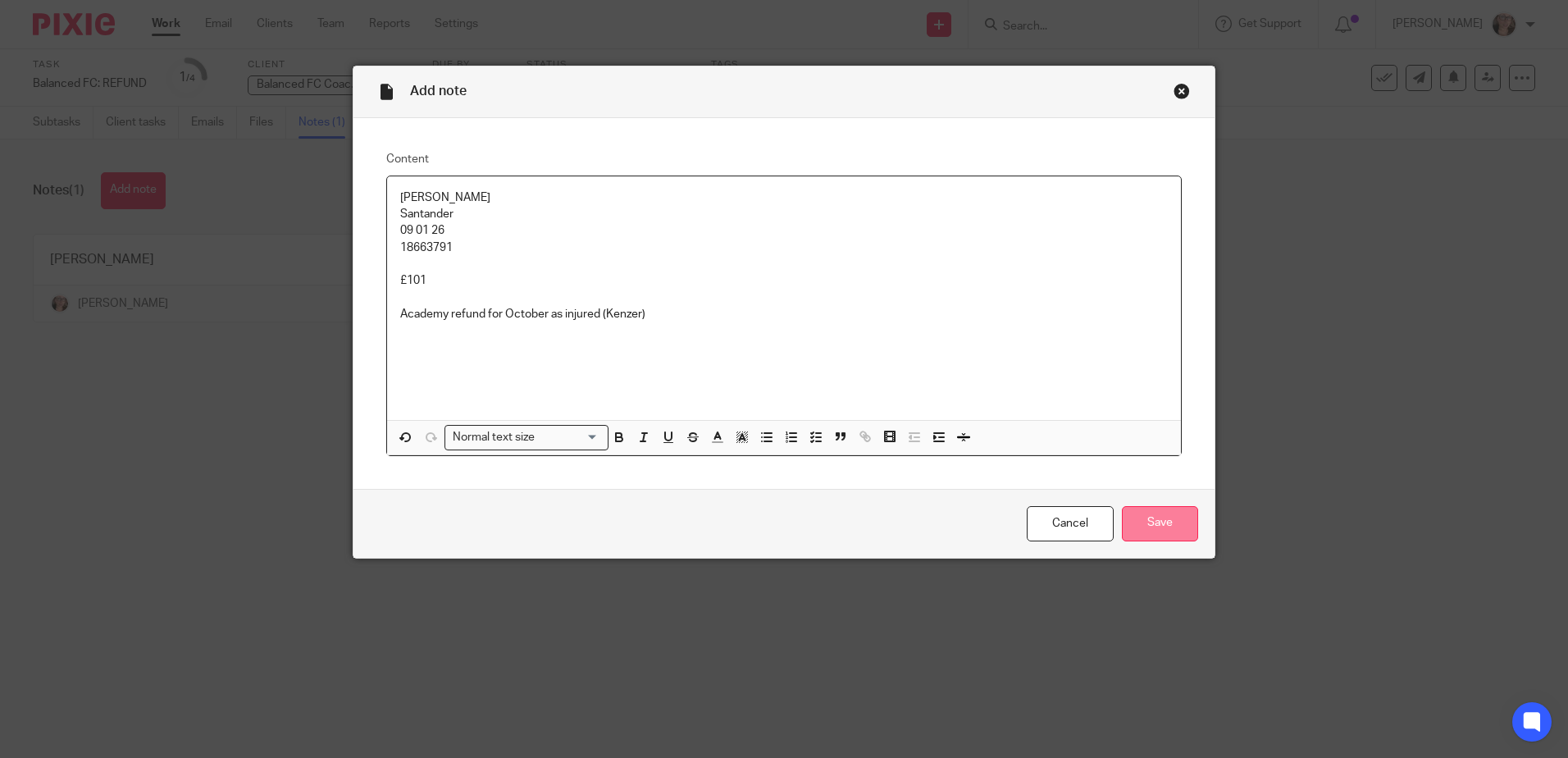
click at [1170, 531] on input "Save" at bounding box center [1160, 523] width 76 height 36
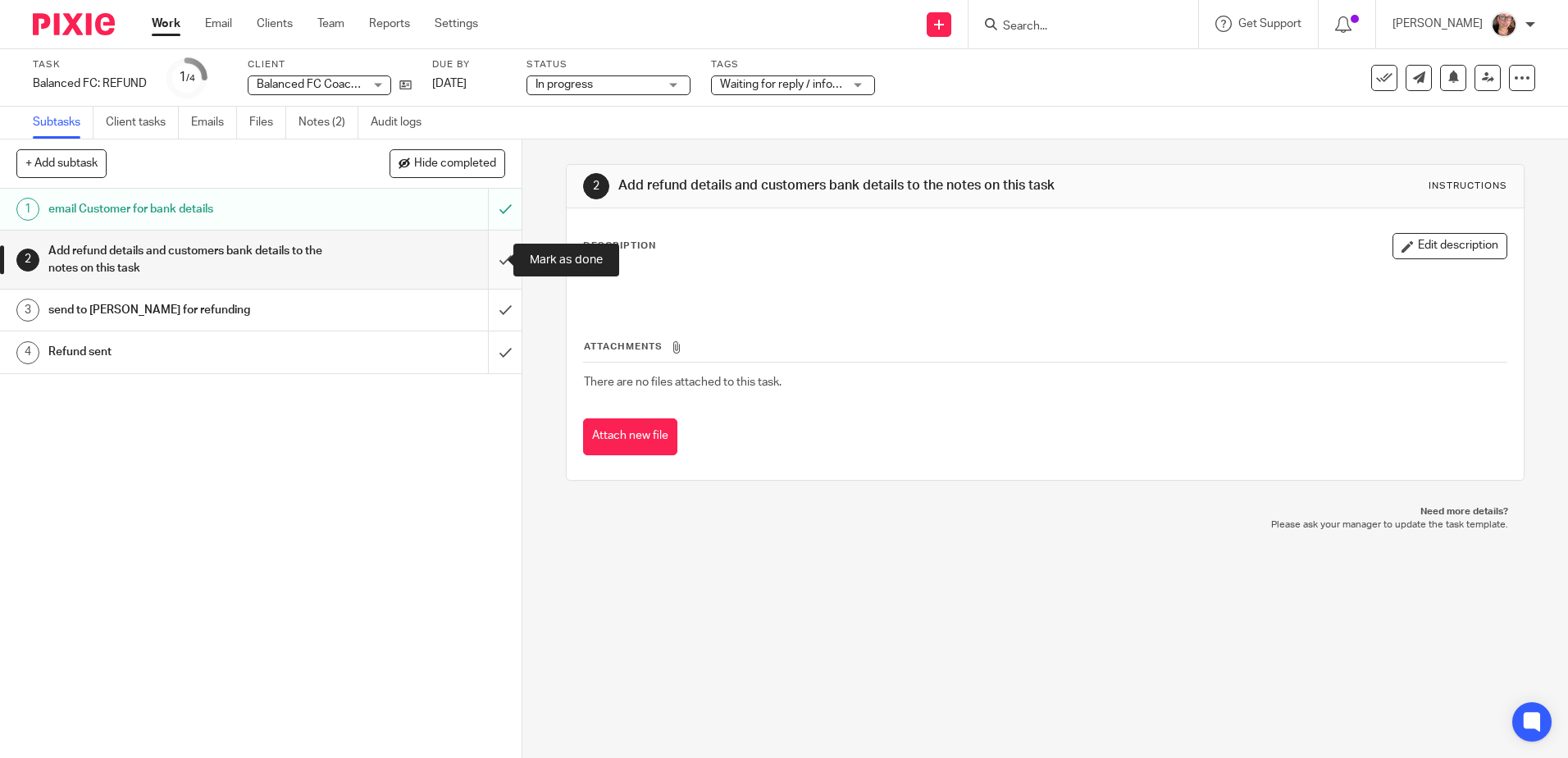
click at [483, 257] on input "submit" at bounding box center [261, 259] width 522 height 58
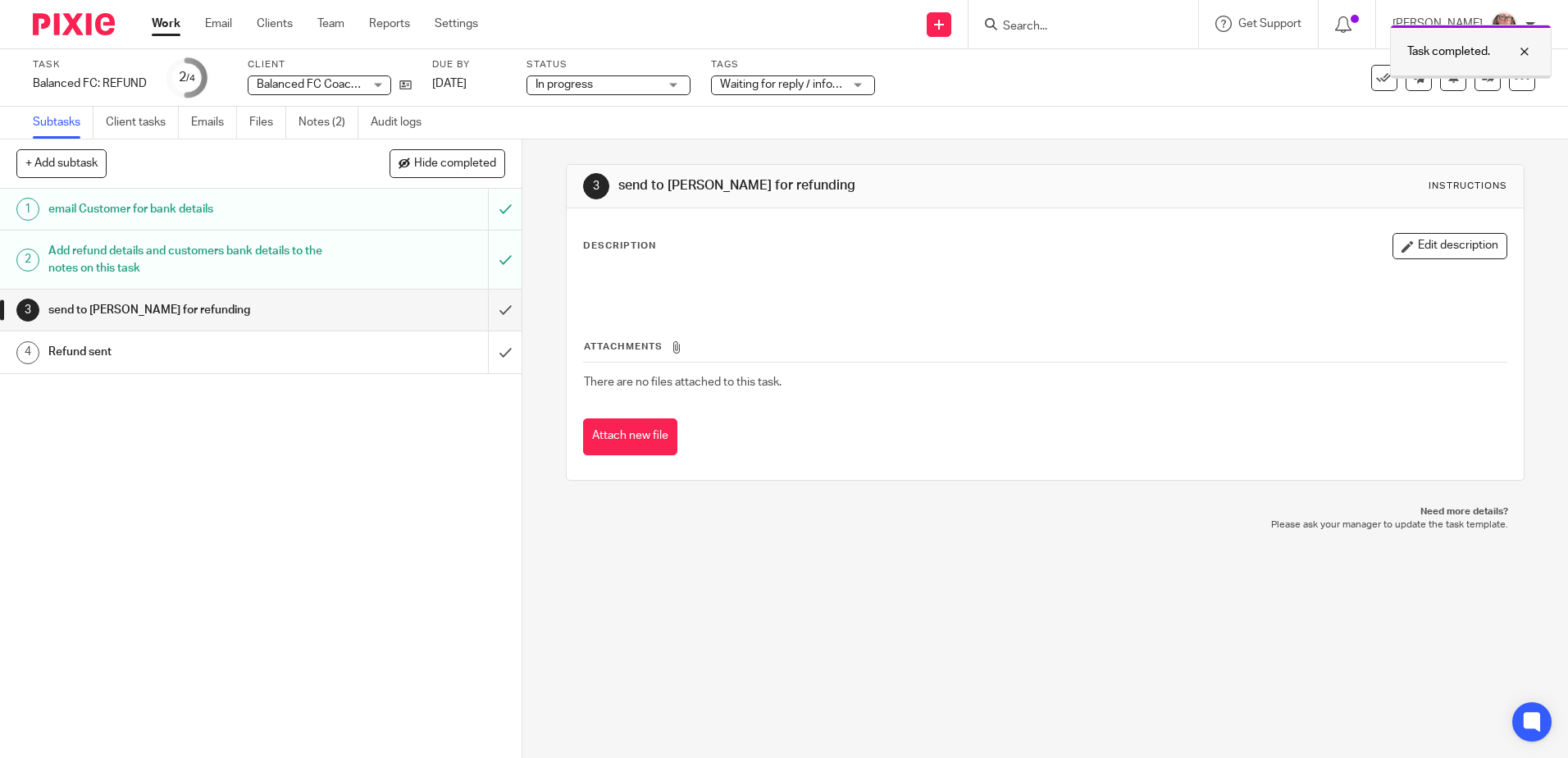
click at [1529, 47] on div at bounding box center [1513, 51] width 44 height 20
click at [1482, 79] on icon at bounding box center [1488, 77] width 12 height 12
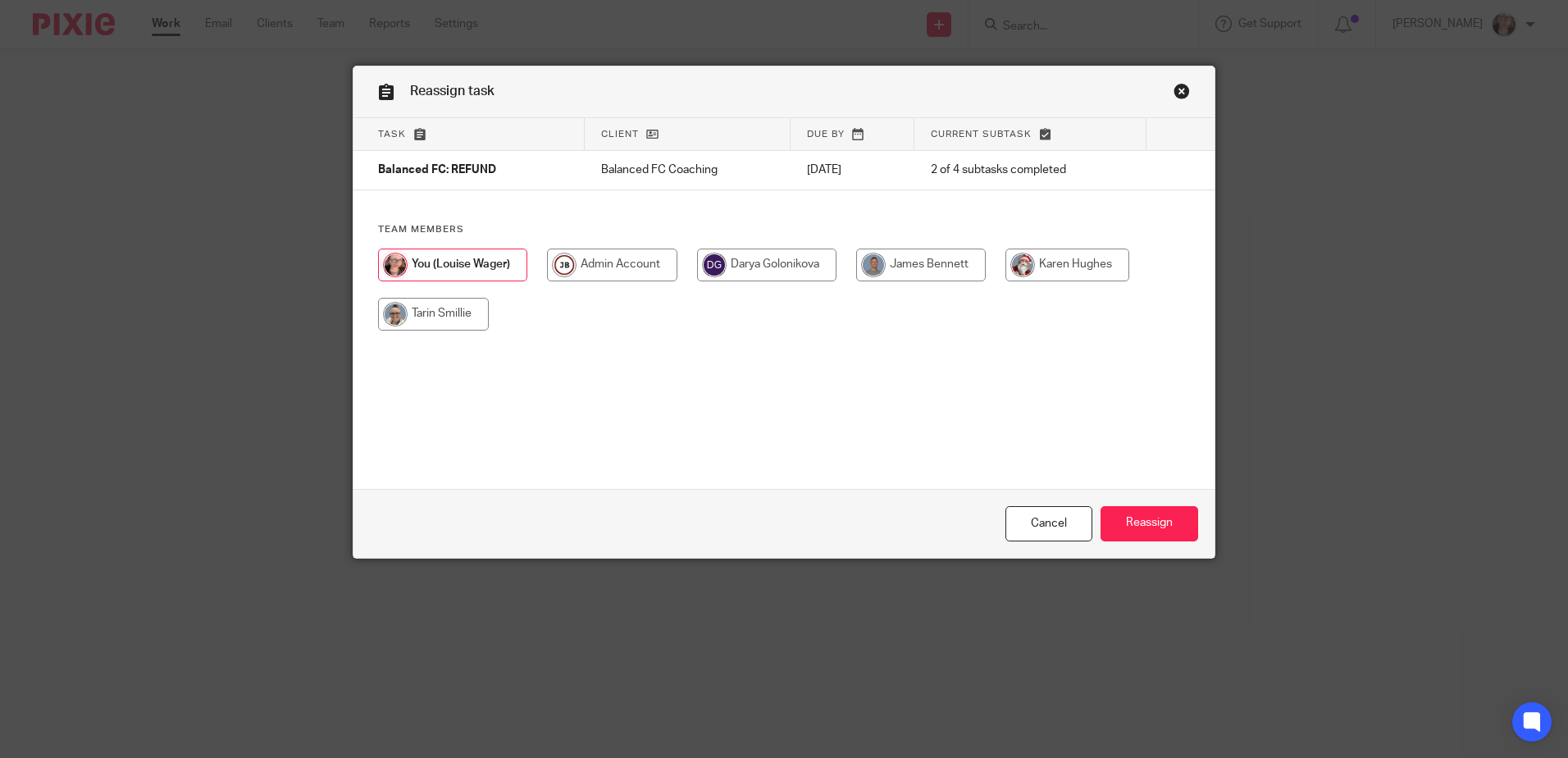
click at [930, 275] on input "radio" at bounding box center [922, 265] width 130 height 33
radio input "true"
click at [1144, 534] on input "Reassign" at bounding box center [1150, 523] width 98 height 36
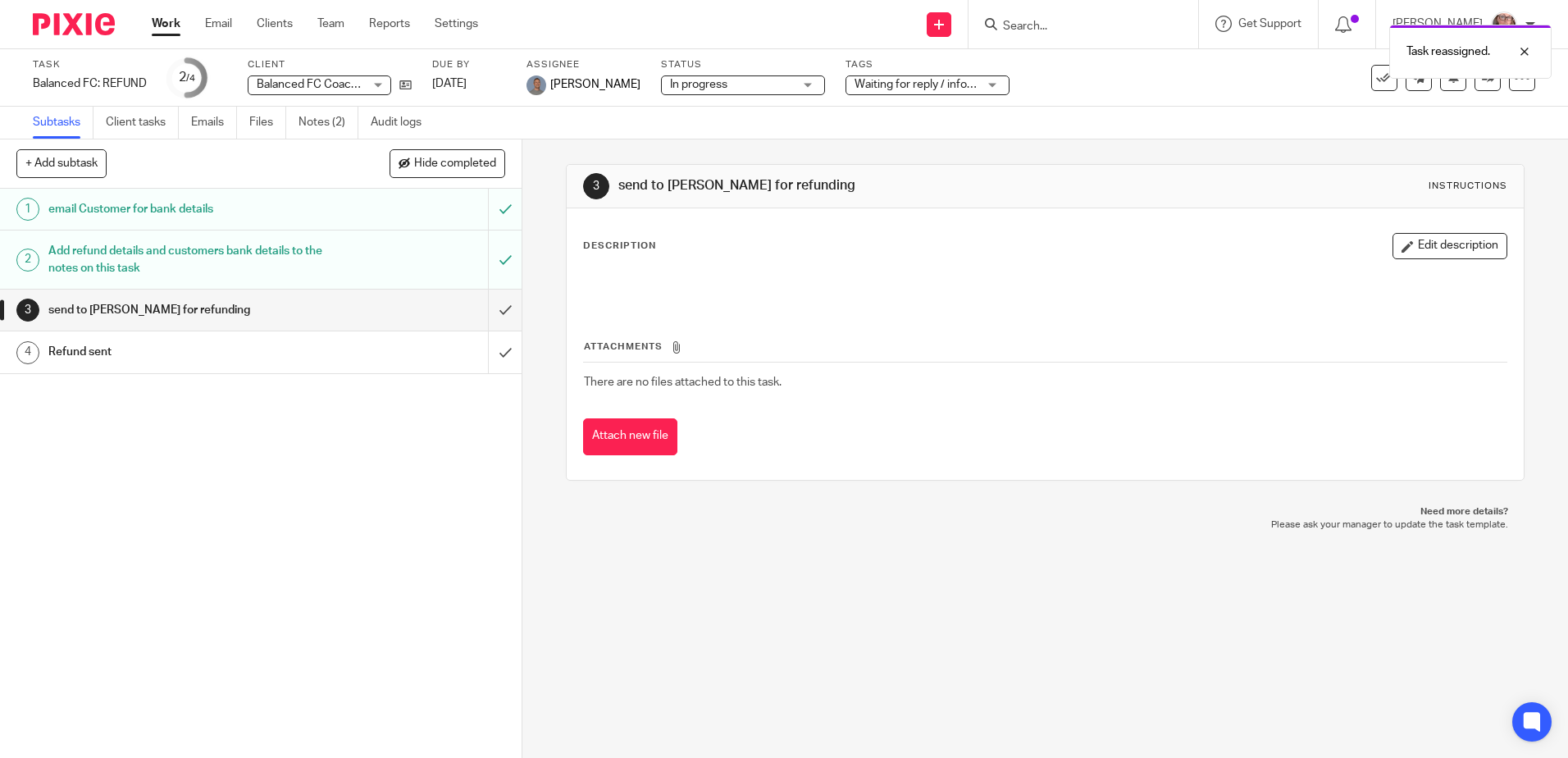
click at [169, 20] on link "Work" at bounding box center [165, 23] width 29 height 16
